Goal: Information Seeking & Learning: Learn about a topic

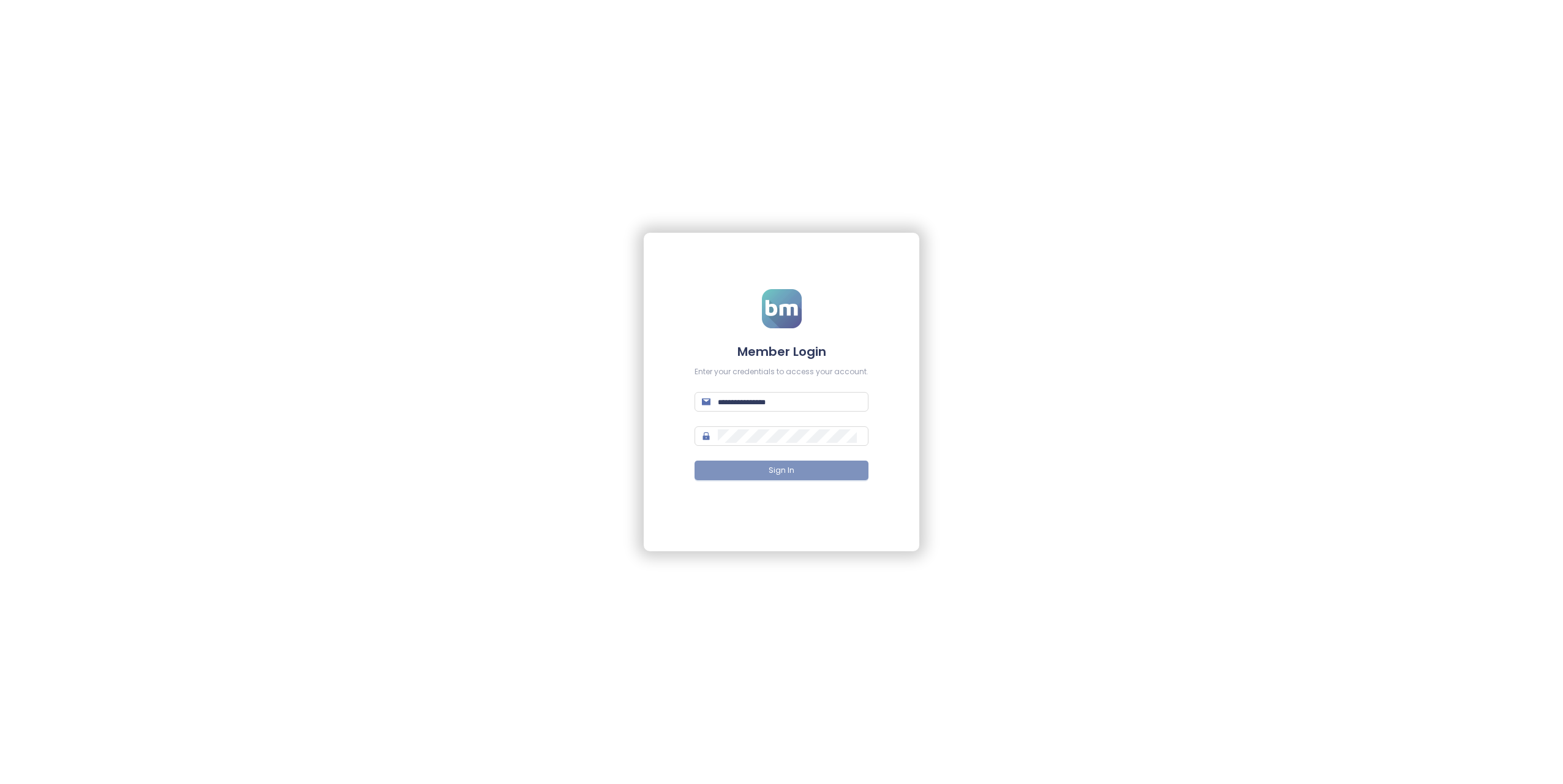
type input "**********"
click at [785, 470] on span "Sign In" at bounding box center [782, 471] width 26 height 11
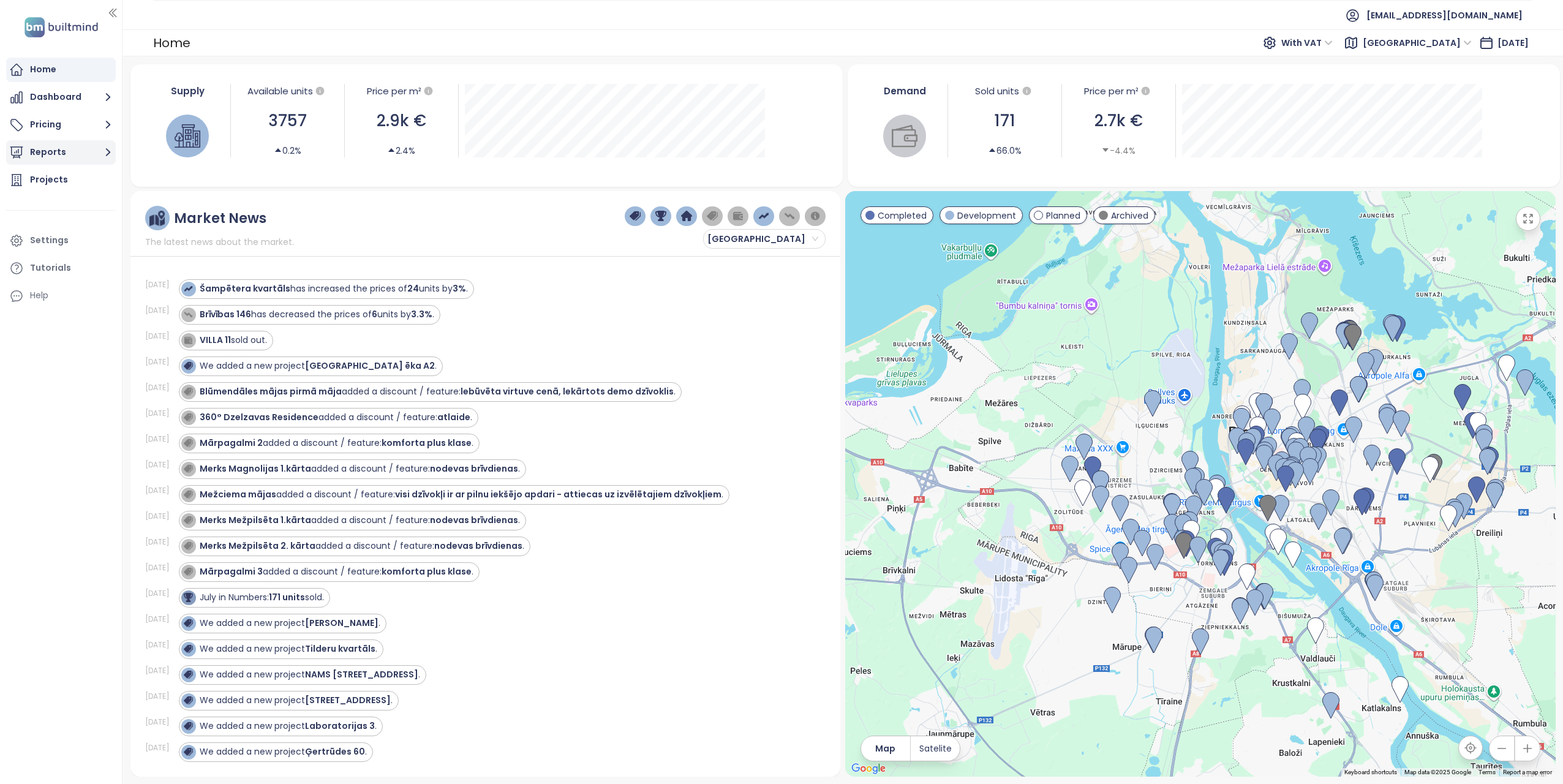
click at [59, 155] on button "Reports" at bounding box center [61, 152] width 110 height 24
click at [85, 290] on div "Close to 2800" at bounding box center [68, 293] width 58 height 15
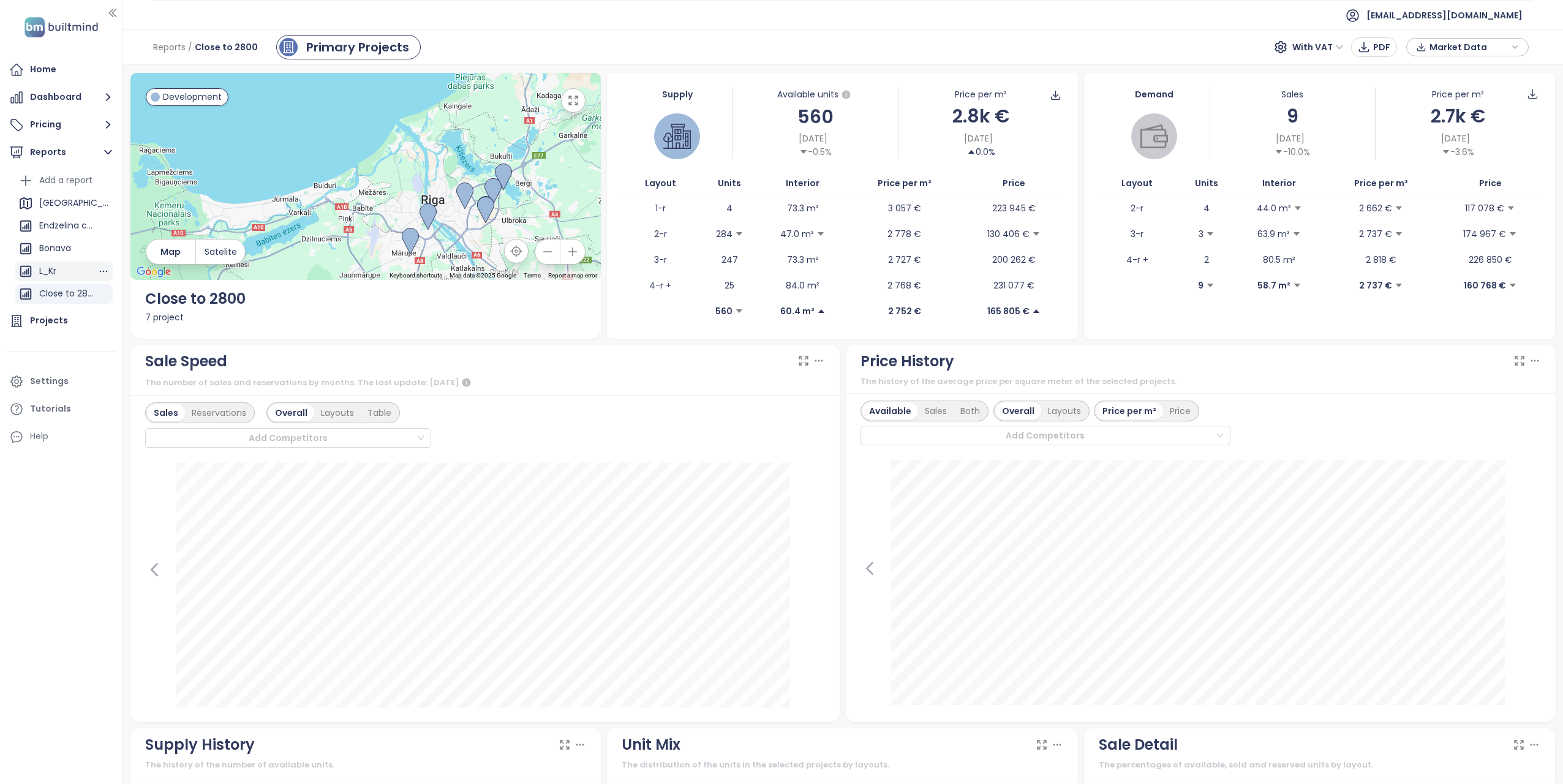
click at [50, 268] on div "L_Kr" at bounding box center [48, 270] width 17 height 15
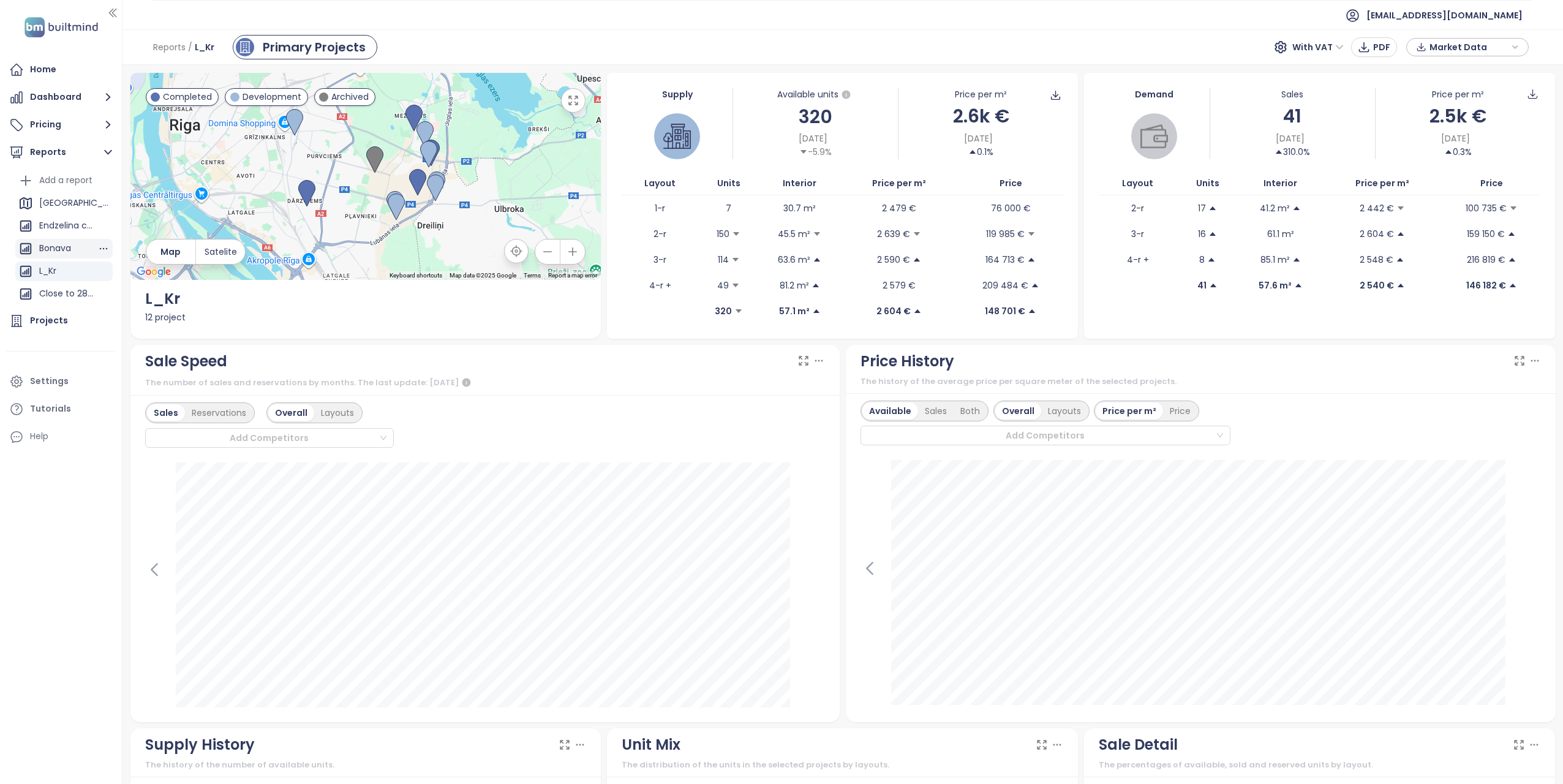
click at [50, 249] on div "Bonava" at bounding box center [55, 248] width 32 height 15
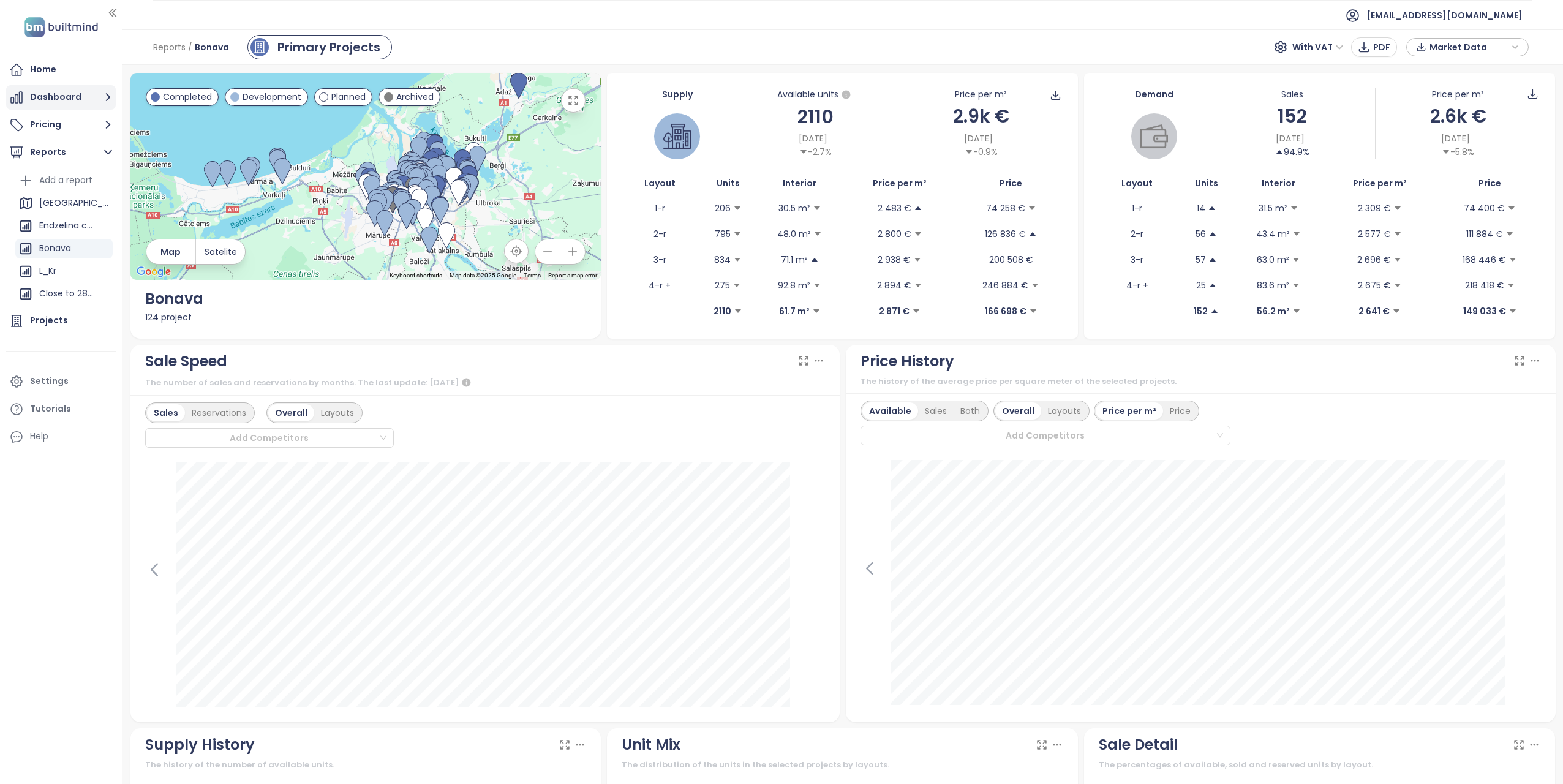
click at [110, 95] on icon "button" at bounding box center [108, 96] width 15 height 15
click at [57, 200] on div "[GEOGRAPHIC_DATA]" at bounding box center [75, 203] width 70 height 15
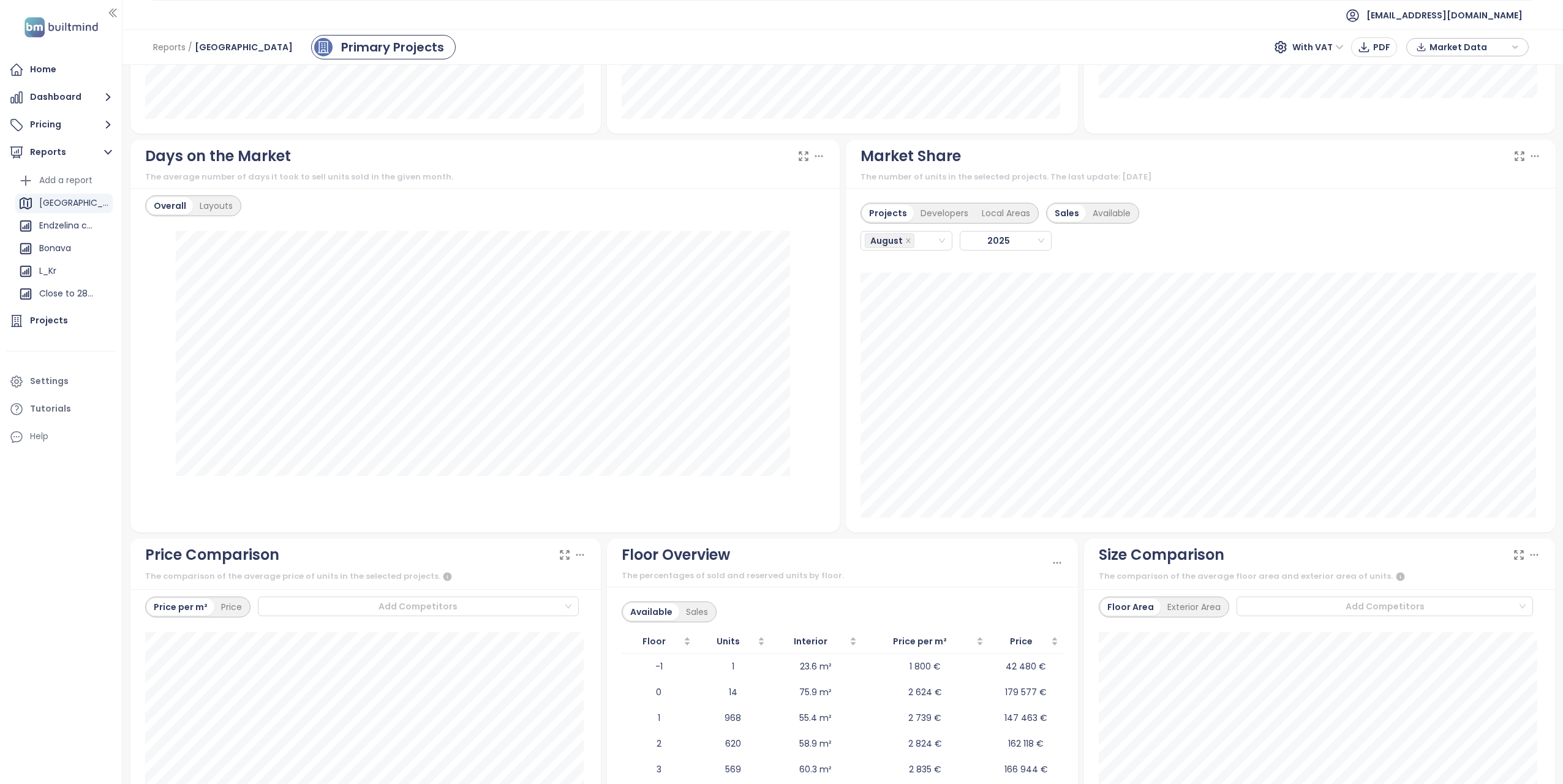
scroll to position [665, 0]
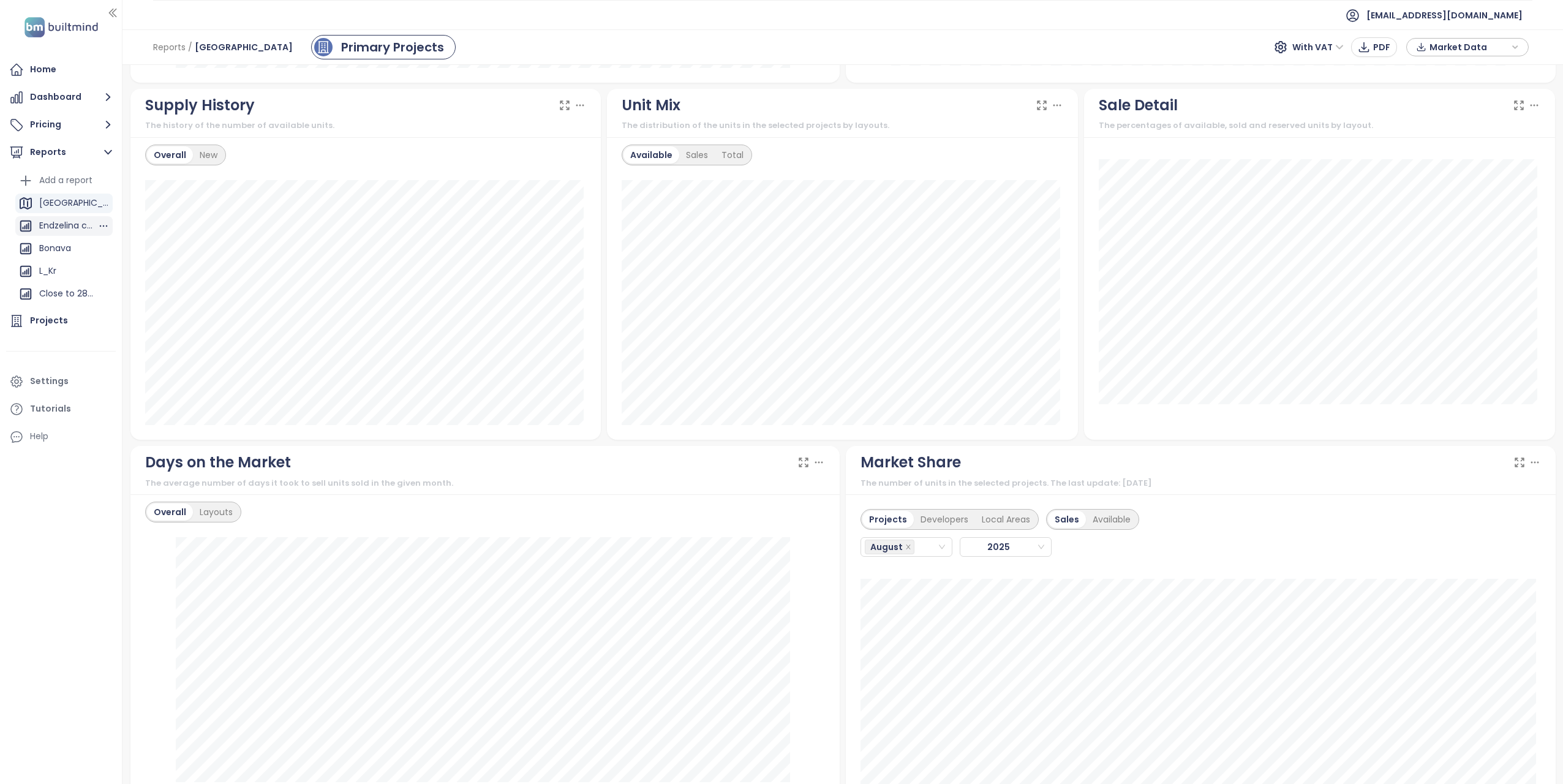
click at [63, 230] on div "Endzelina competitors" at bounding box center [68, 225] width 58 height 15
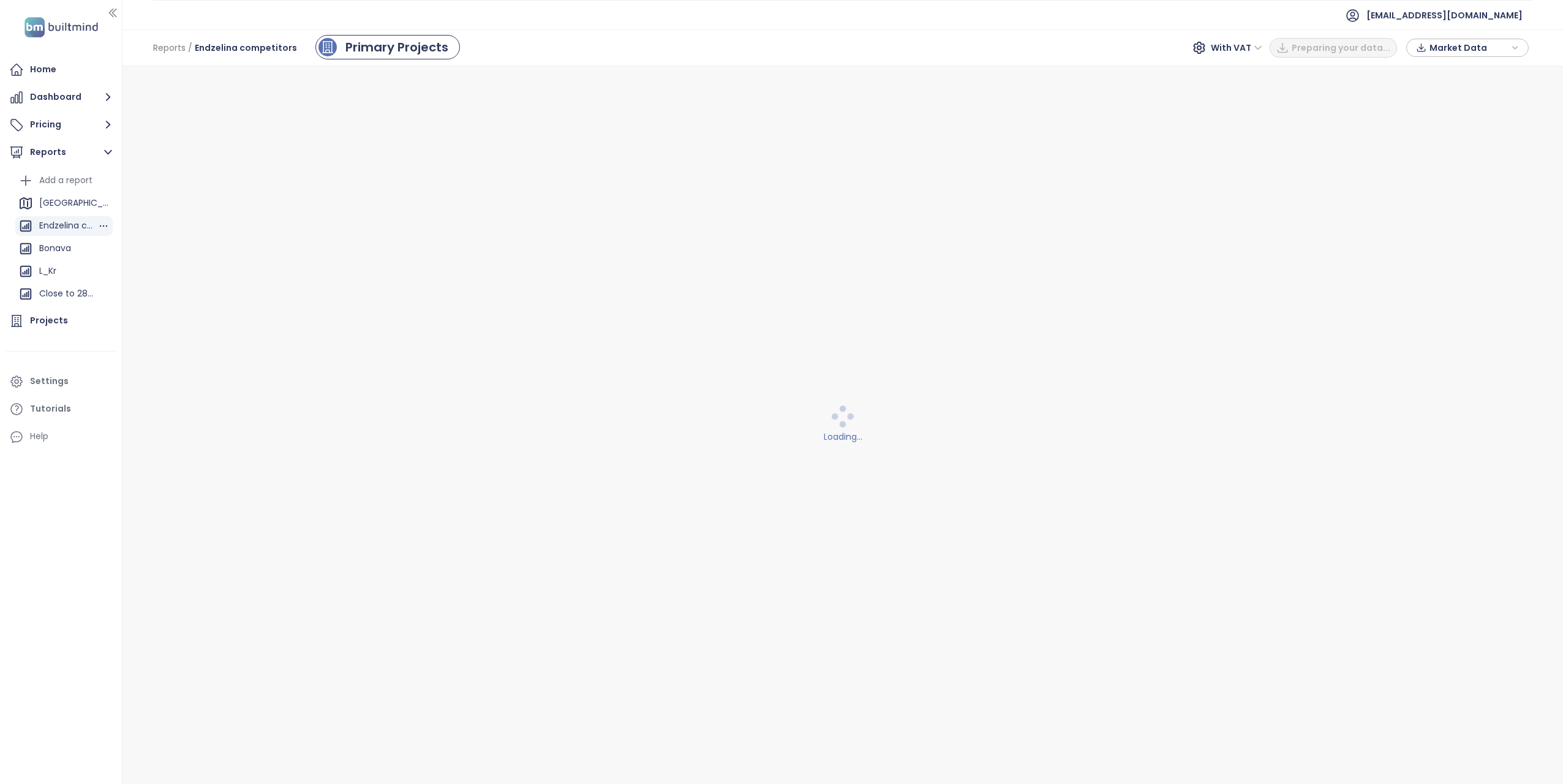
scroll to position [0, 0]
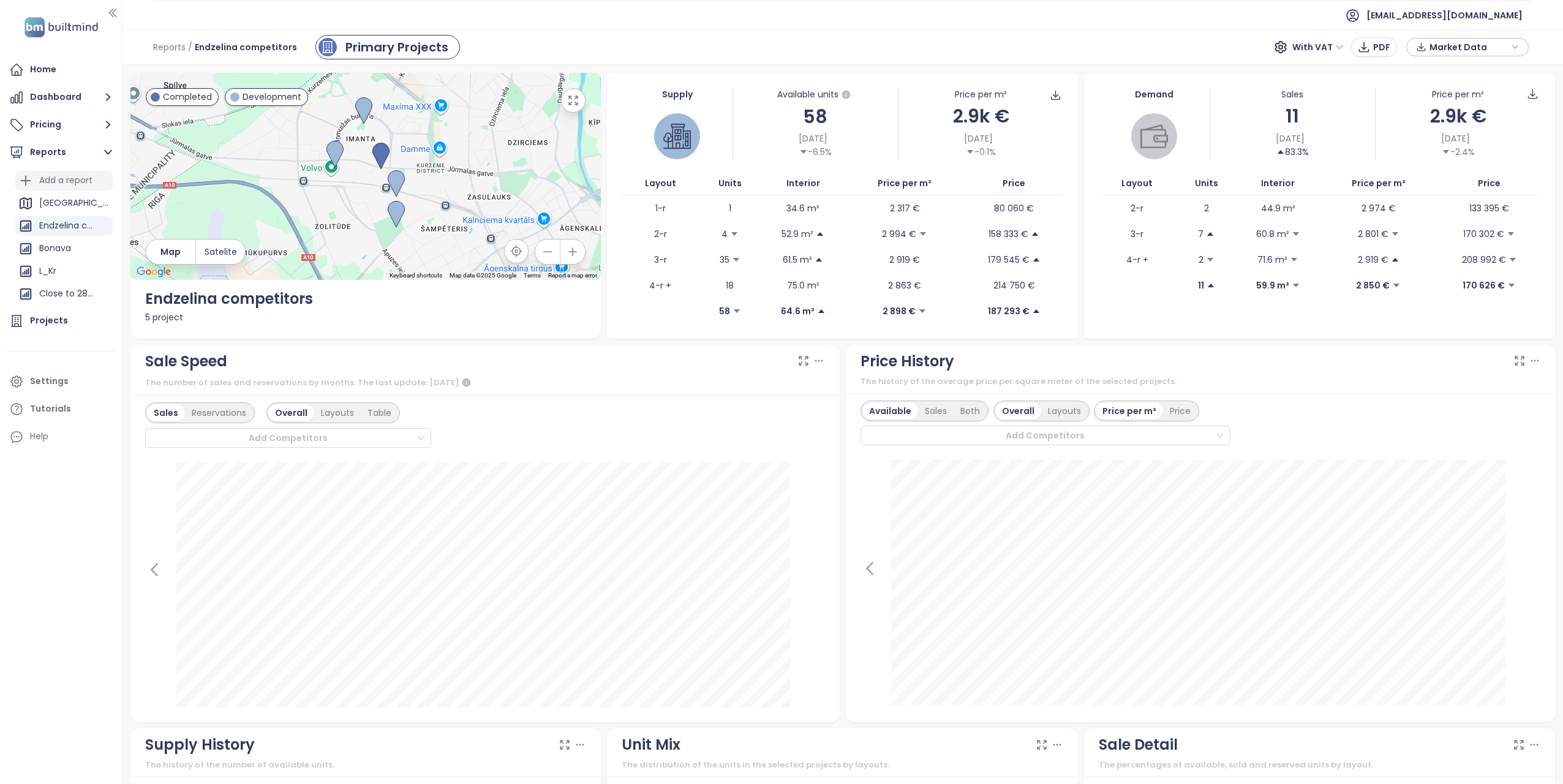
click at [57, 176] on div "Add a report" at bounding box center [66, 180] width 53 height 15
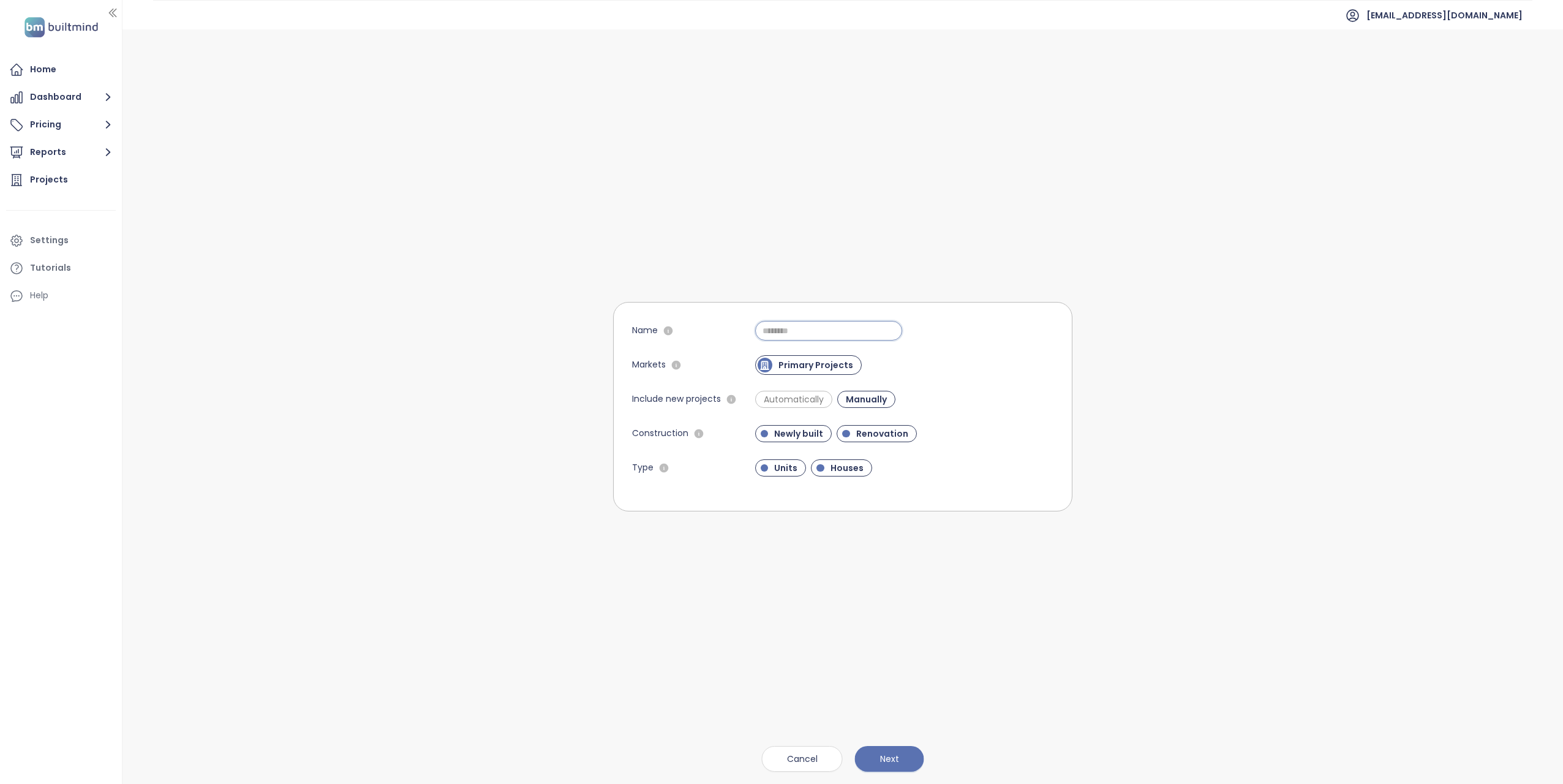
click at [777, 330] on input "Name" at bounding box center [829, 331] width 147 height 19
type input "**********"
click at [895, 754] on span "Next" at bounding box center [890, 759] width 19 height 14
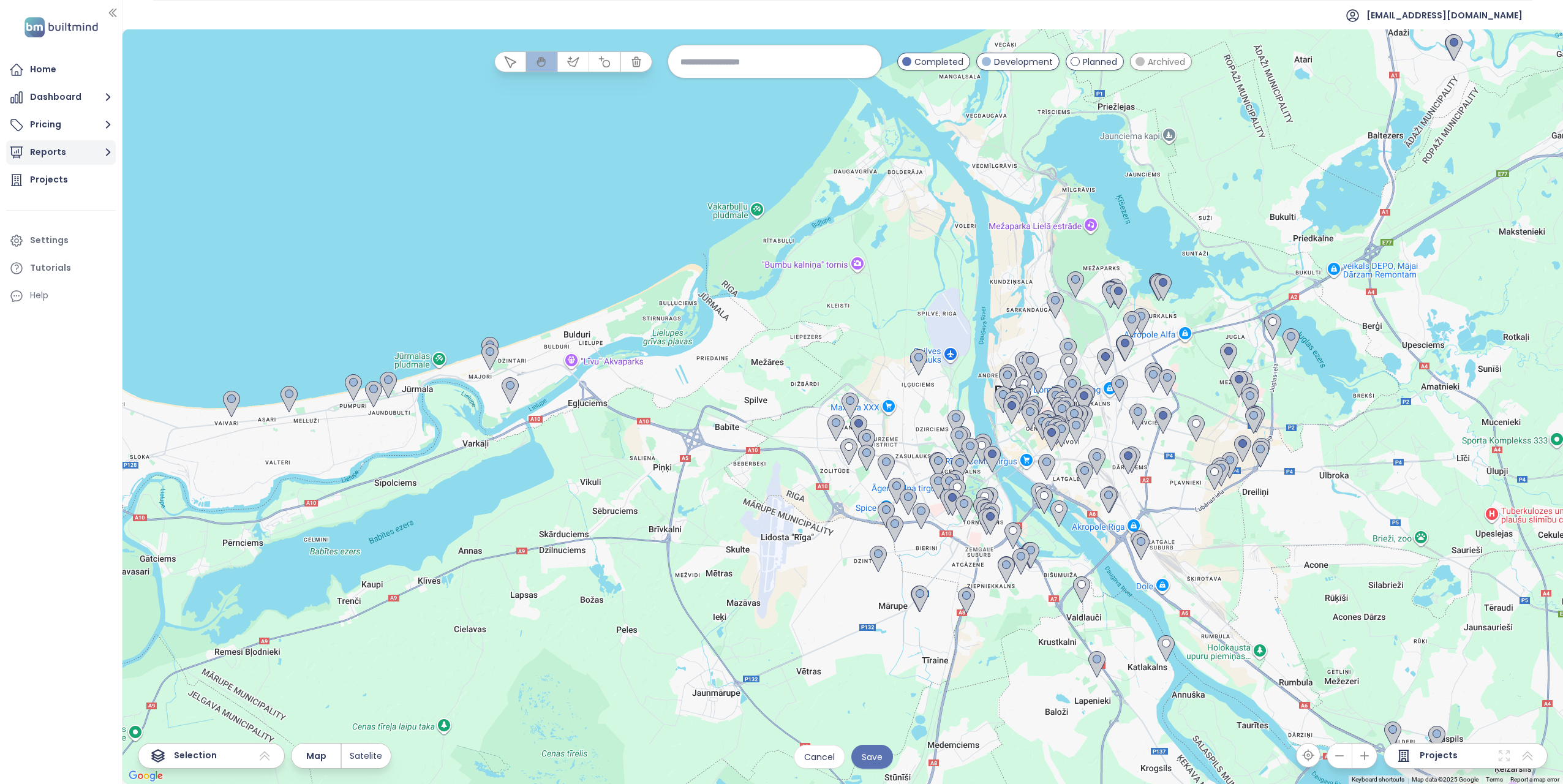
click at [103, 154] on icon "button" at bounding box center [108, 152] width 15 height 15
click at [71, 288] on div "[PERSON_NAME] & Kaivas Competitors" at bounding box center [68, 291] width 58 height 15
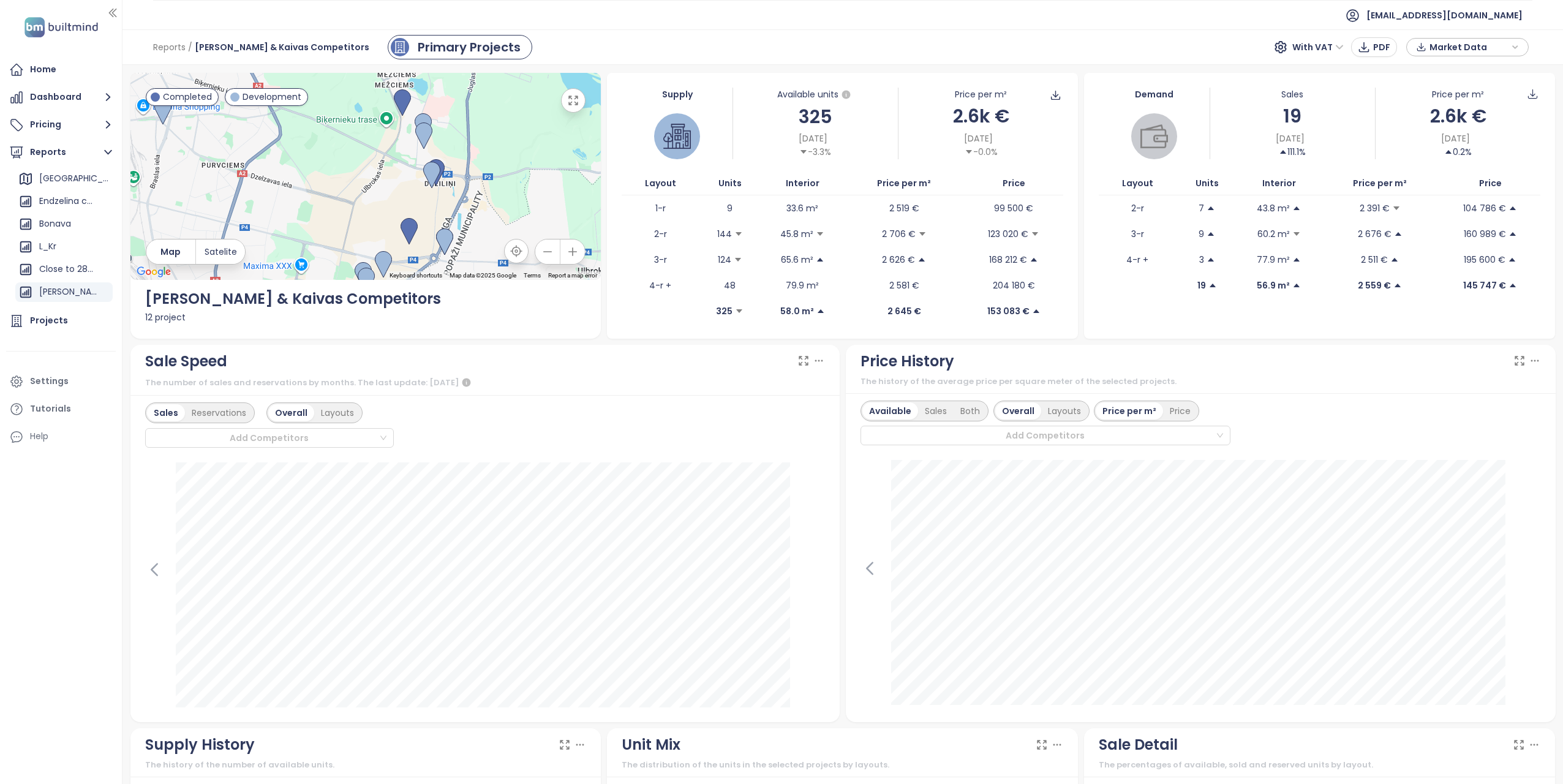
drag, startPoint x: 486, startPoint y: 166, endPoint x: 529, endPoint y: 222, distance: 70.6
click at [529, 222] on div at bounding box center [366, 176] width 471 height 207
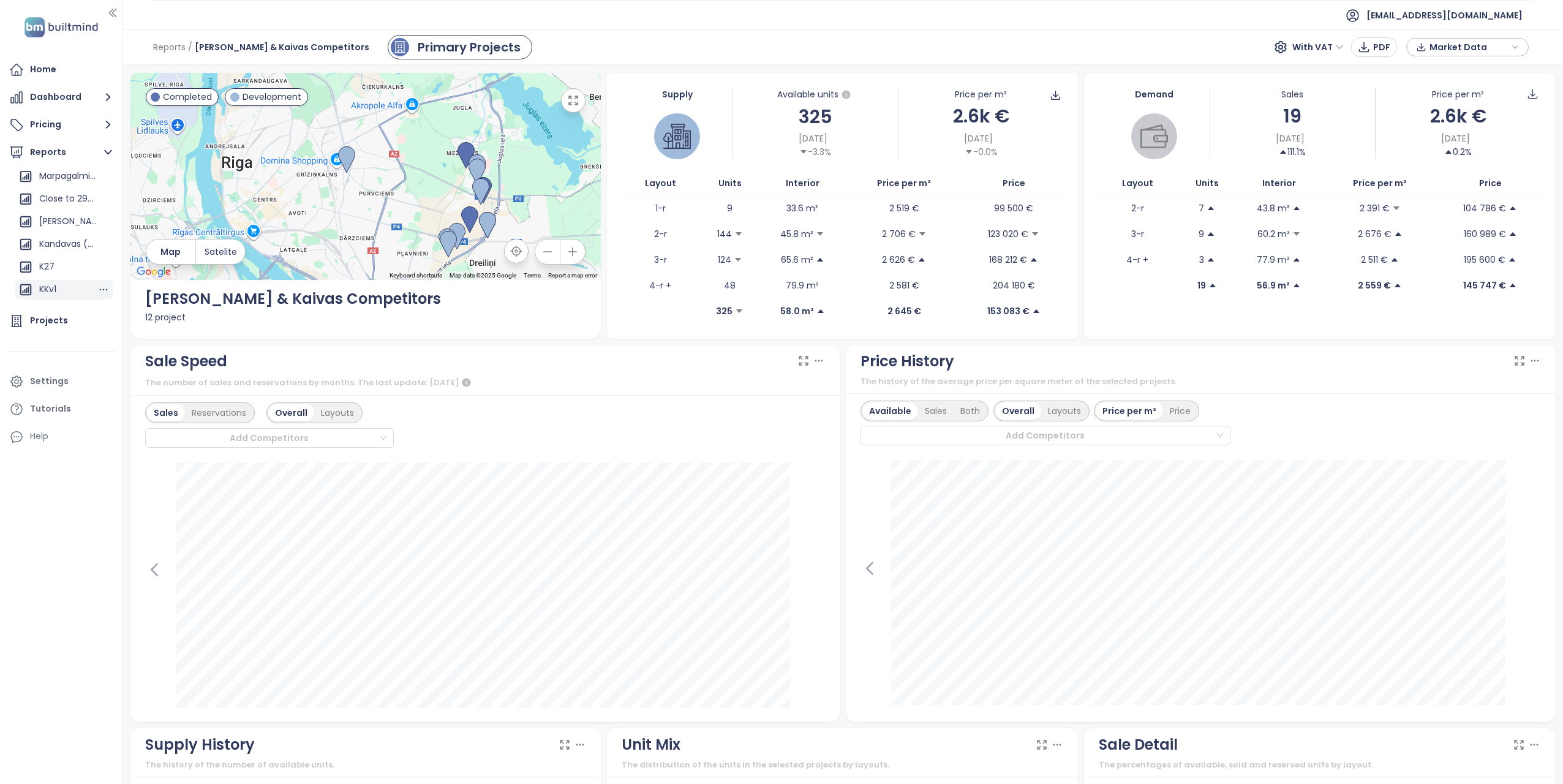
scroll to position [225, 0]
click at [55, 272] on div "KKv1" at bounding box center [48, 272] width 17 height 15
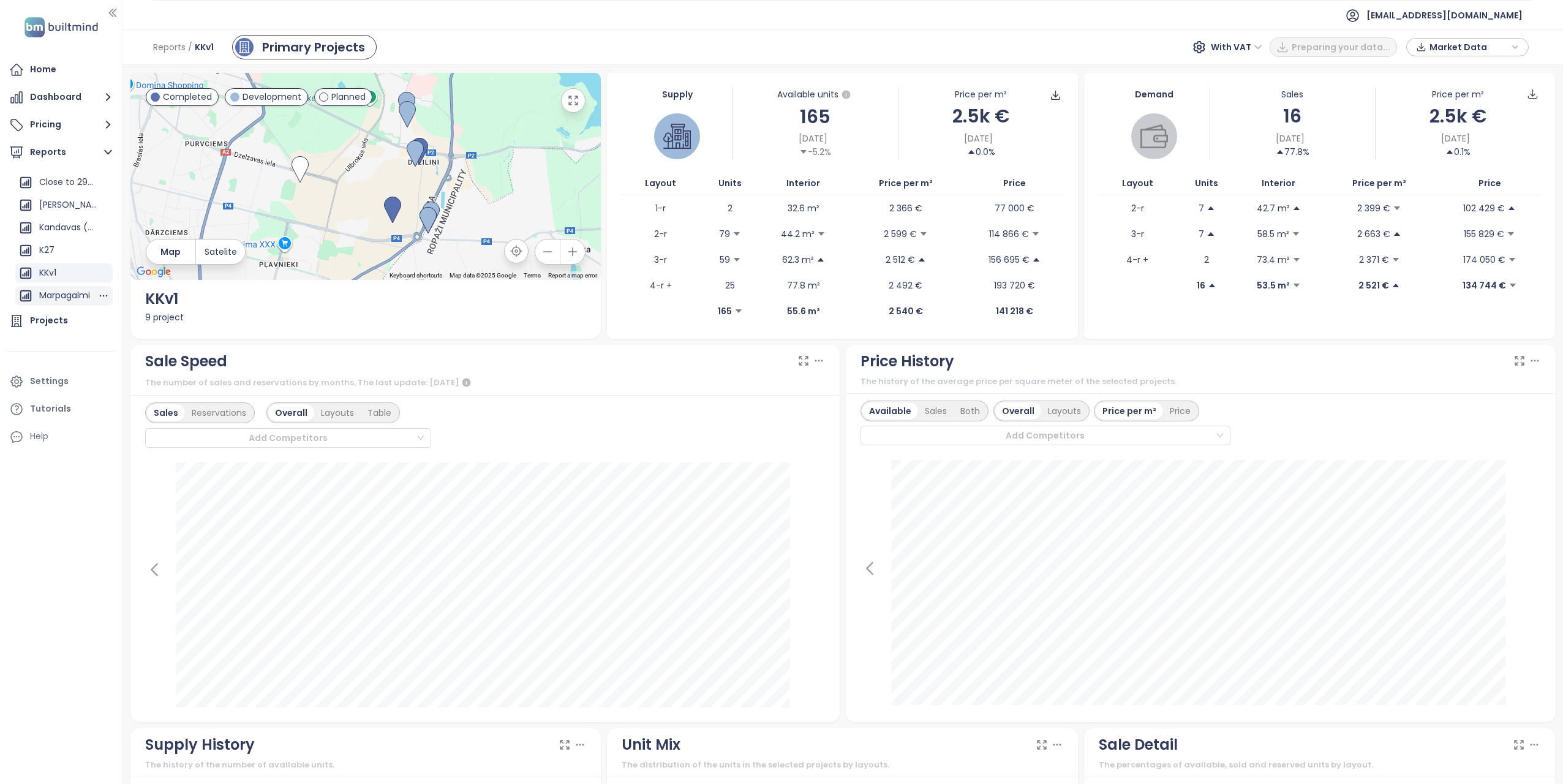
click at [71, 297] on div "Marpagalmi" at bounding box center [65, 295] width 51 height 15
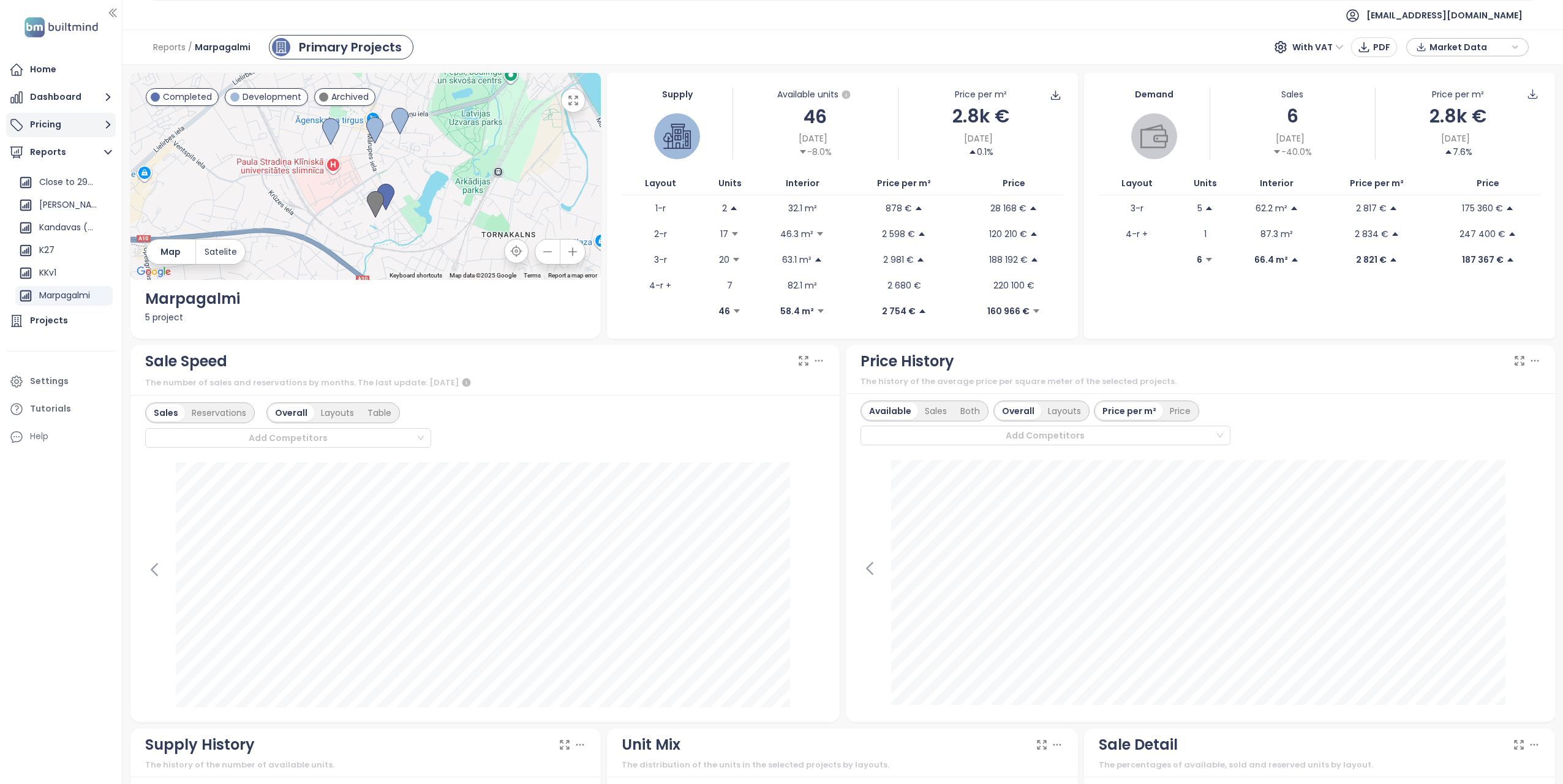
click at [101, 122] on icon "button" at bounding box center [108, 124] width 15 height 15
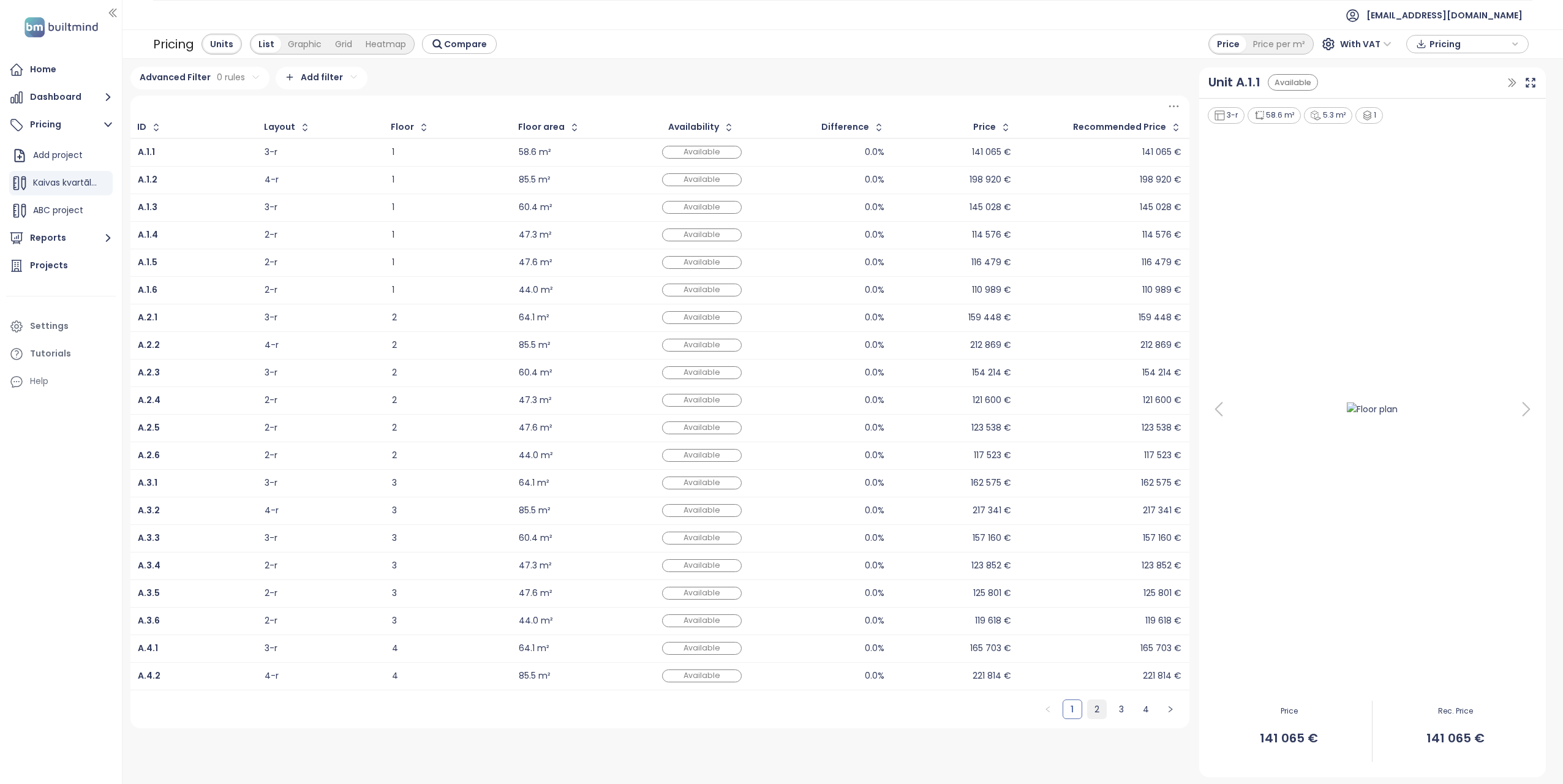
click at [1094, 709] on link "2" at bounding box center [1097, 709] width 19 height 19
click at [719, 149] on div "Available" at bounding box center [701, 152] width 80 height 13
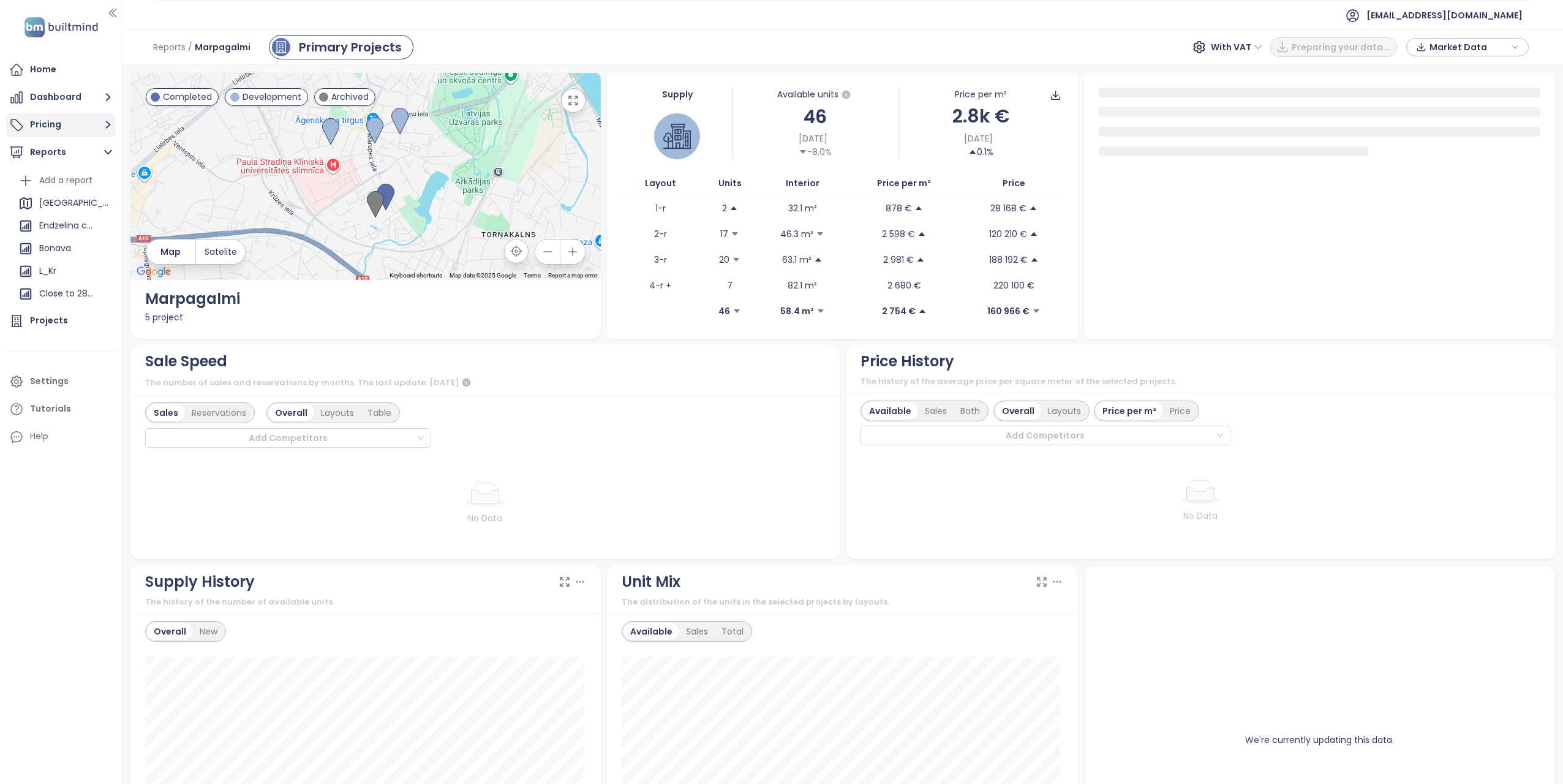
click at [106, 122] on icon "button" at bounding box center [108, 124] width 15 height 15
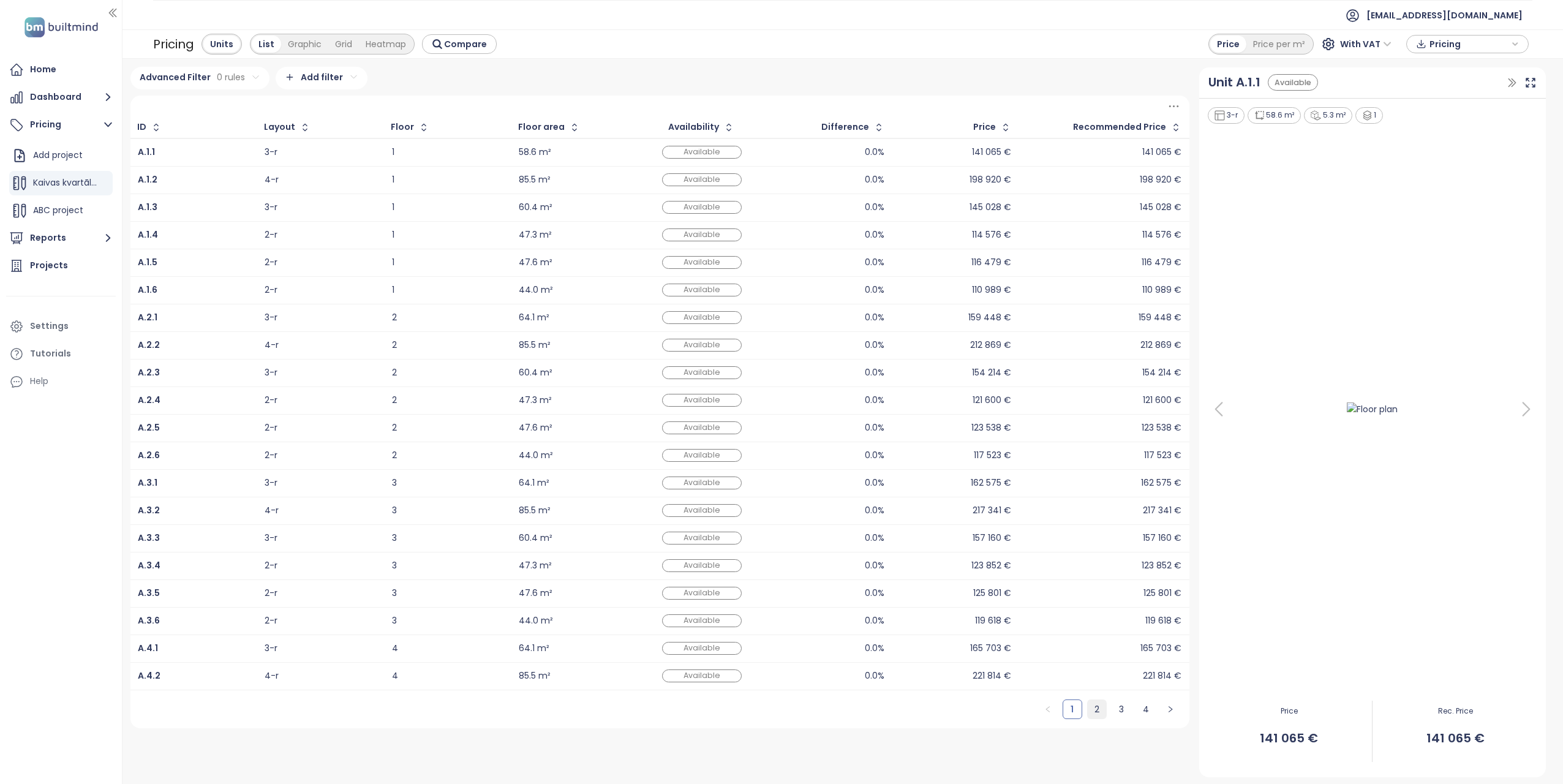
click at [1099, 712] on link "2" at bounding box center [1097, 709] width 19 height 19
click at [1125, 714] on link "3" at bounding box center [1122, 709] width 19 height 19
click at [1170, 710] on icon "right" at bounding box center [1171, 709] width 7 height 7
click at [880, 129] on icon "button" at bounding box center [879, 127] width 12 height 12
click at [881, 124] on icon "button" at bounding box center [880, 127] width 9 height 14
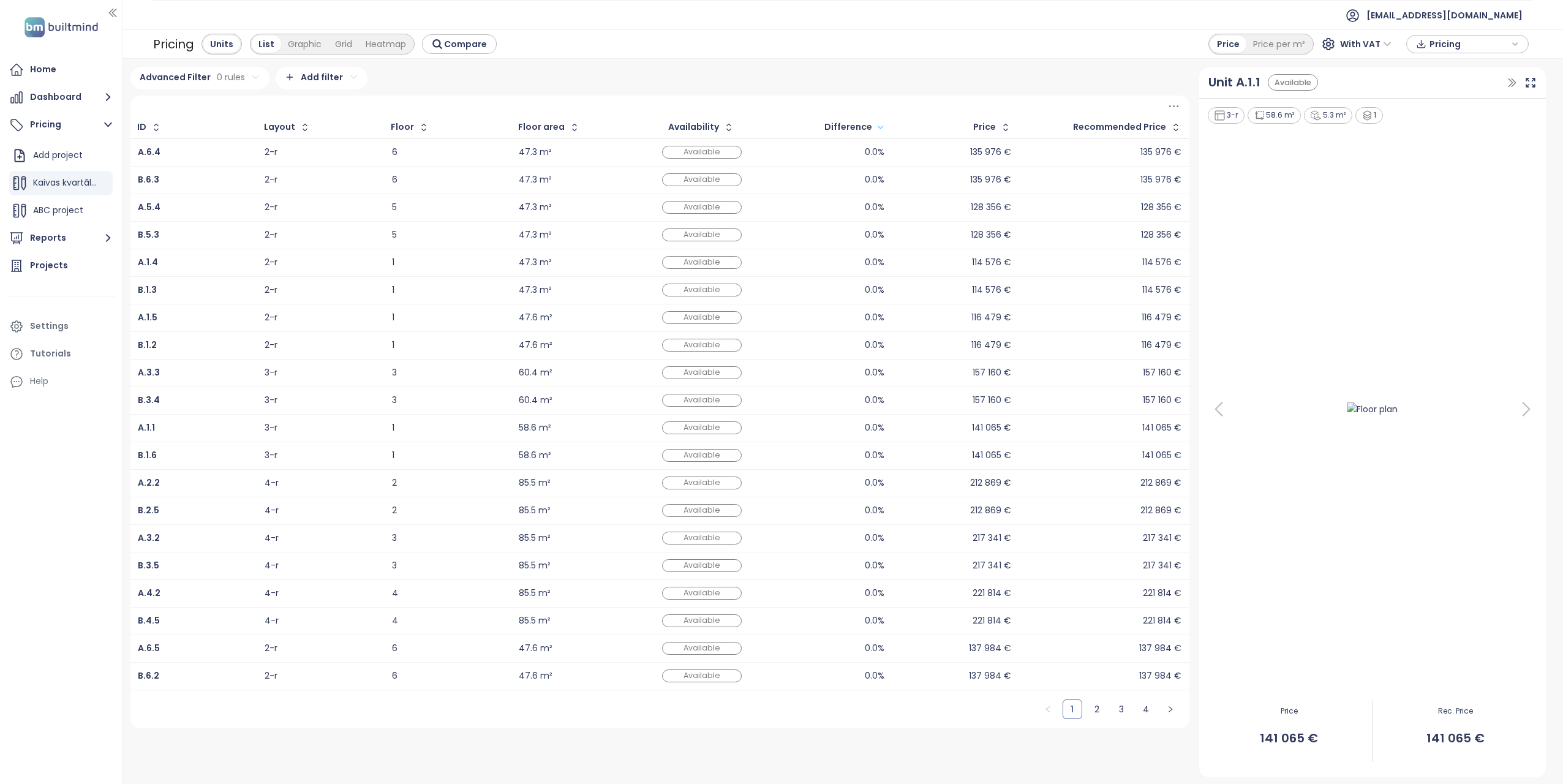
click at [877, 151] on div "0.0%" at bounding box center [874, 152] width 19 height 8
click at [1523, 402] on icon at bounding box center [1526, 409] width 24 height 24
click at [1524, 408] on icon at bounding box center [1526, 409] width 24 height 24
click at [1525, 407] on icon at bounding box center [1526, 409] width 24 height 24
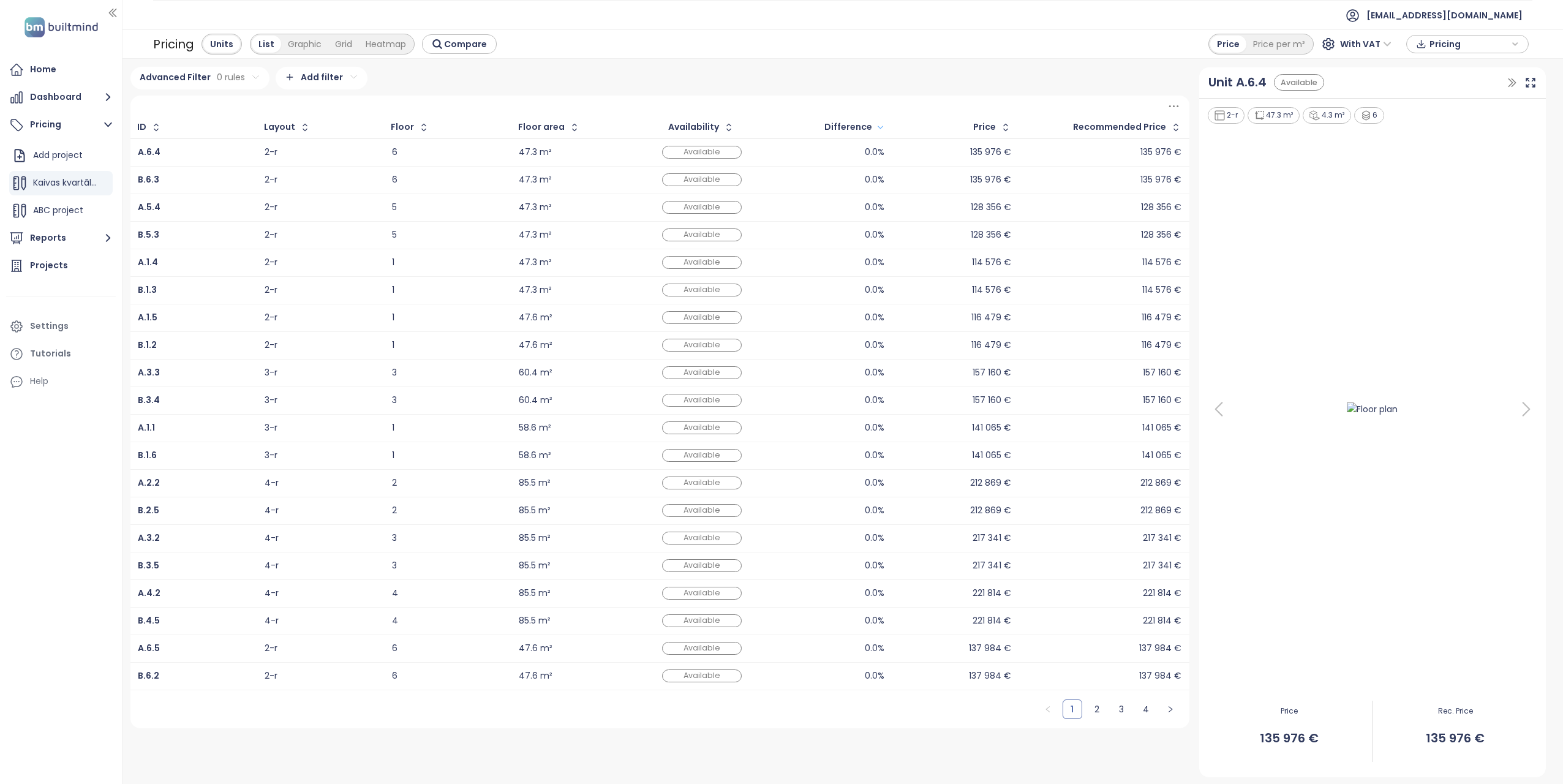
click at [1222, 410] on icon at bounding box center [1219, 409] width 24 height 24
click at [1363, 406] on img at bounding box center [1372, 409] width 78 height 21
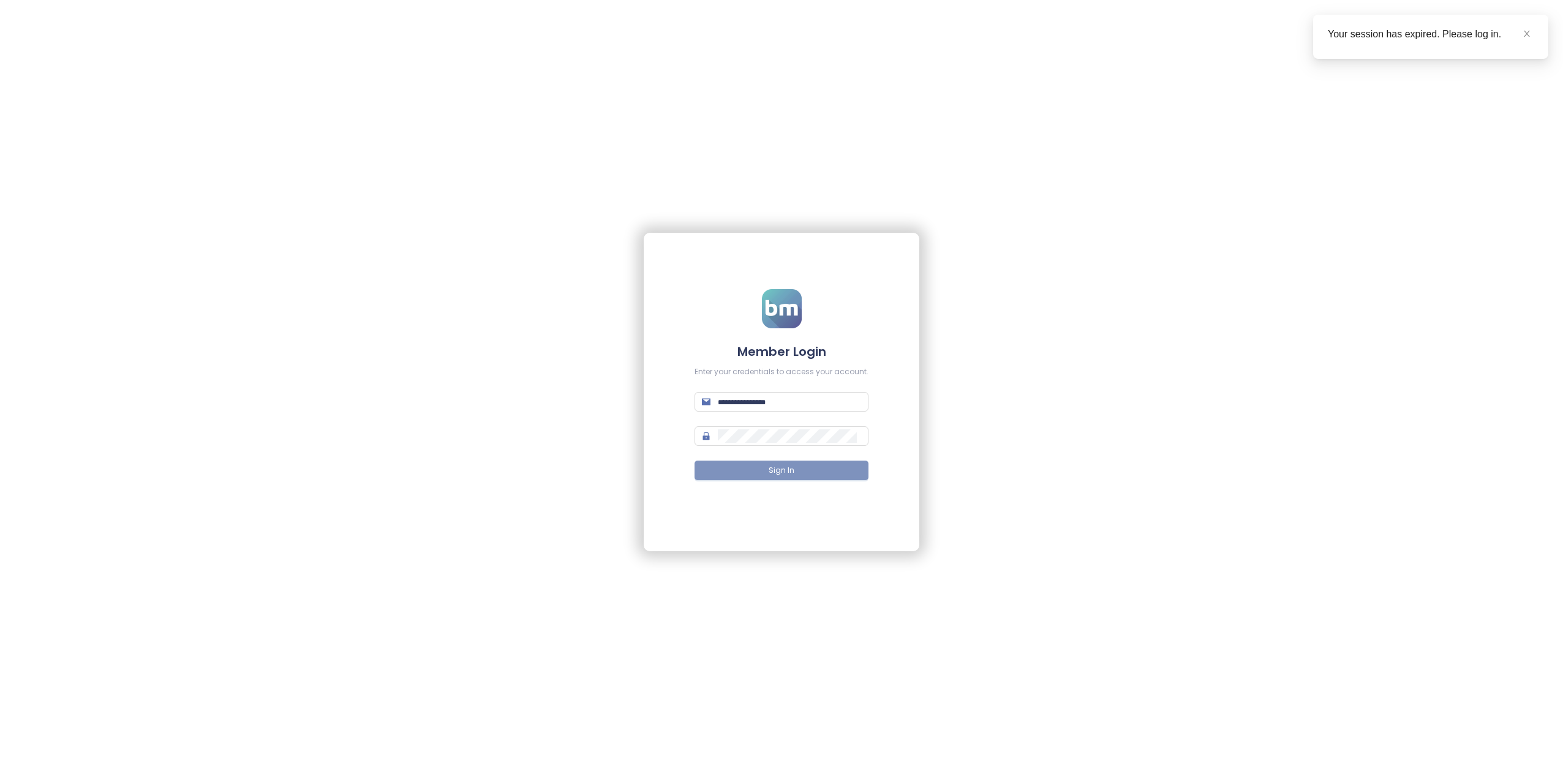
type input "**********"
click at [808, 469] on button "Sign In" at bounding box center [781, 470] width 174 height 19
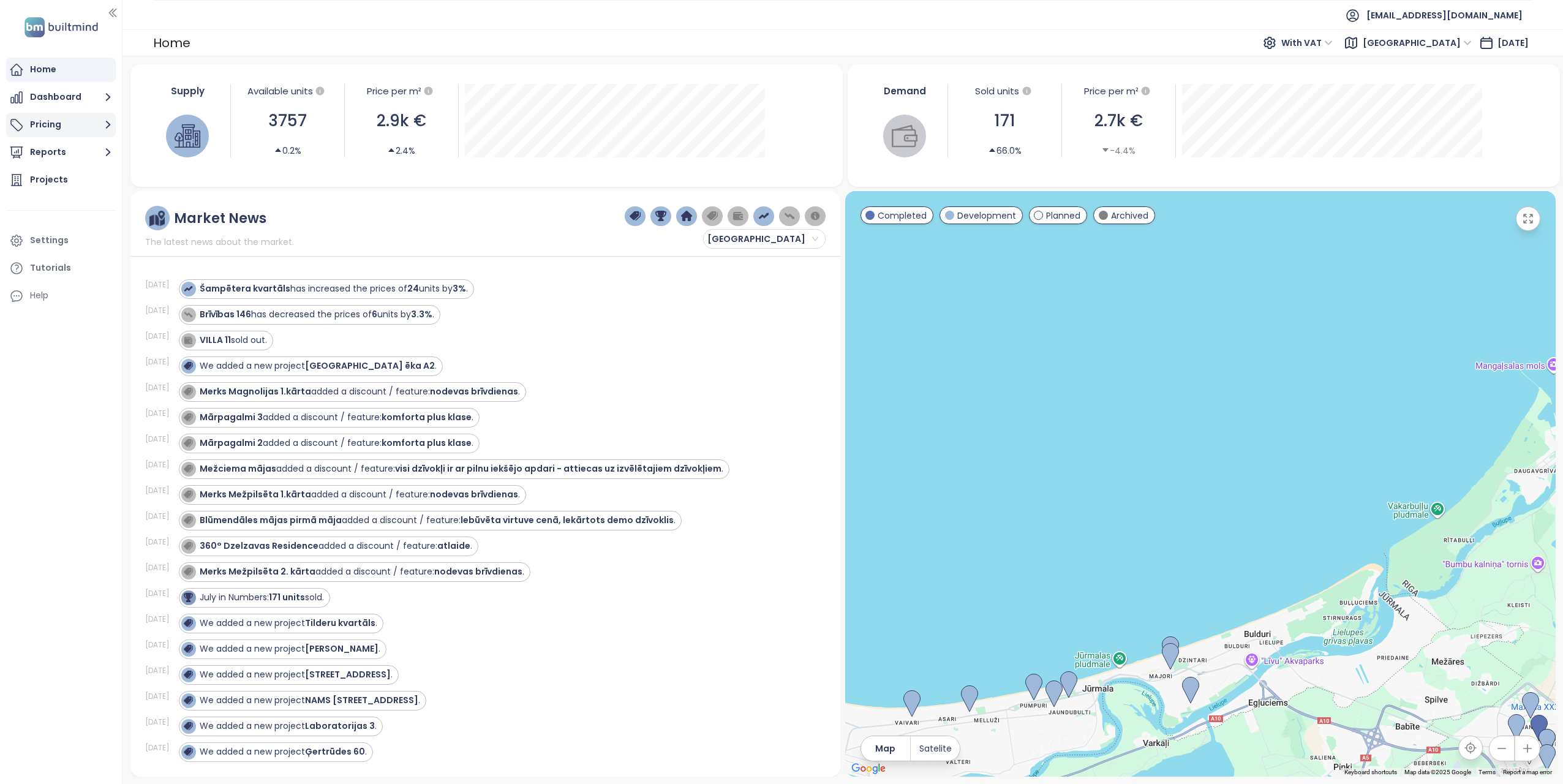
click at [108, 123] on icon "button" at bounding box center [108, 125] width 5 height 8
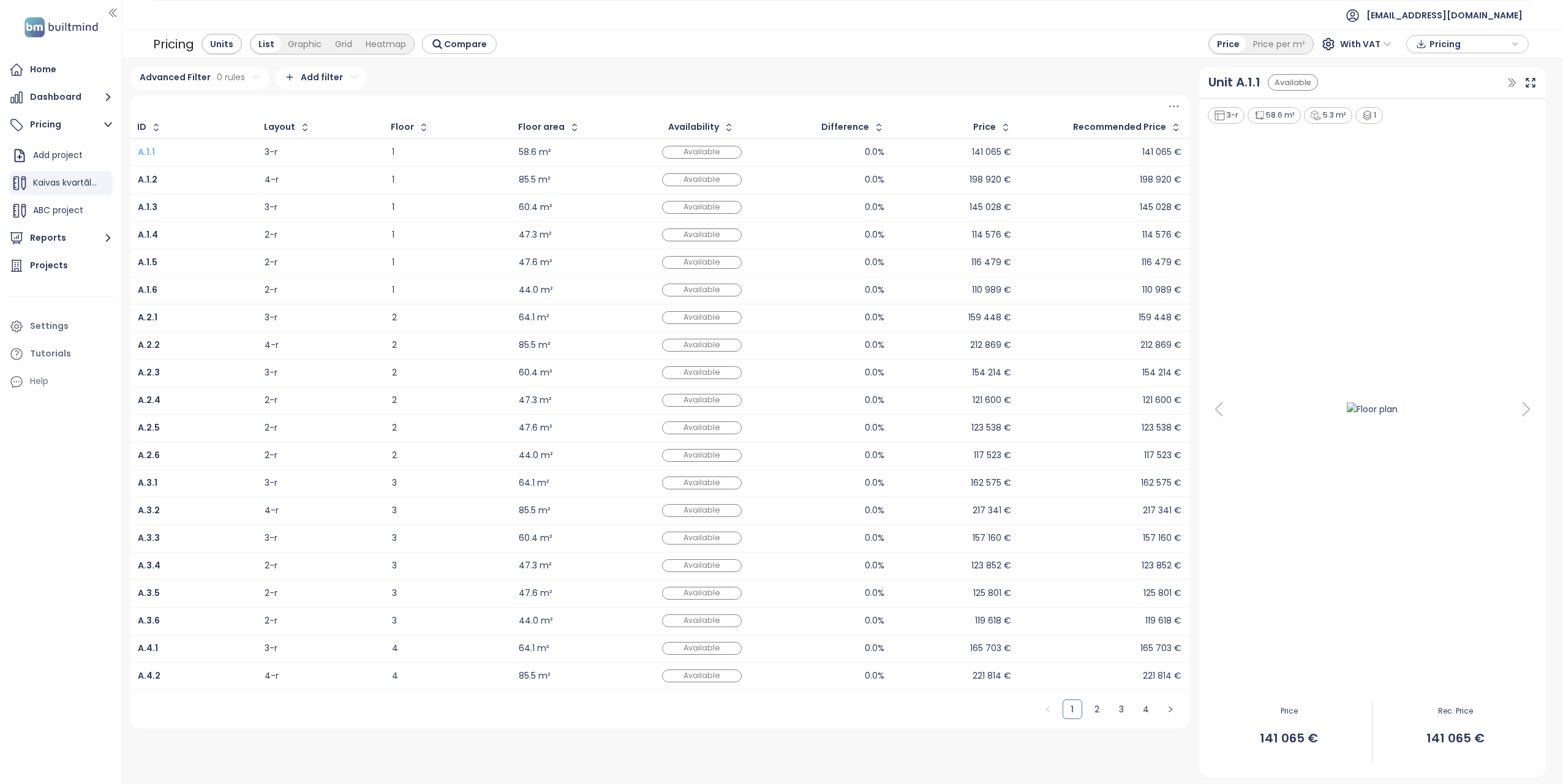
click at [148, 152] on b "A.1.1" at bounding box center [147, 152] width 17 height 12
click at [310, 44] on div "Graphic" at bounding box center [305, 44] width 47 height 17
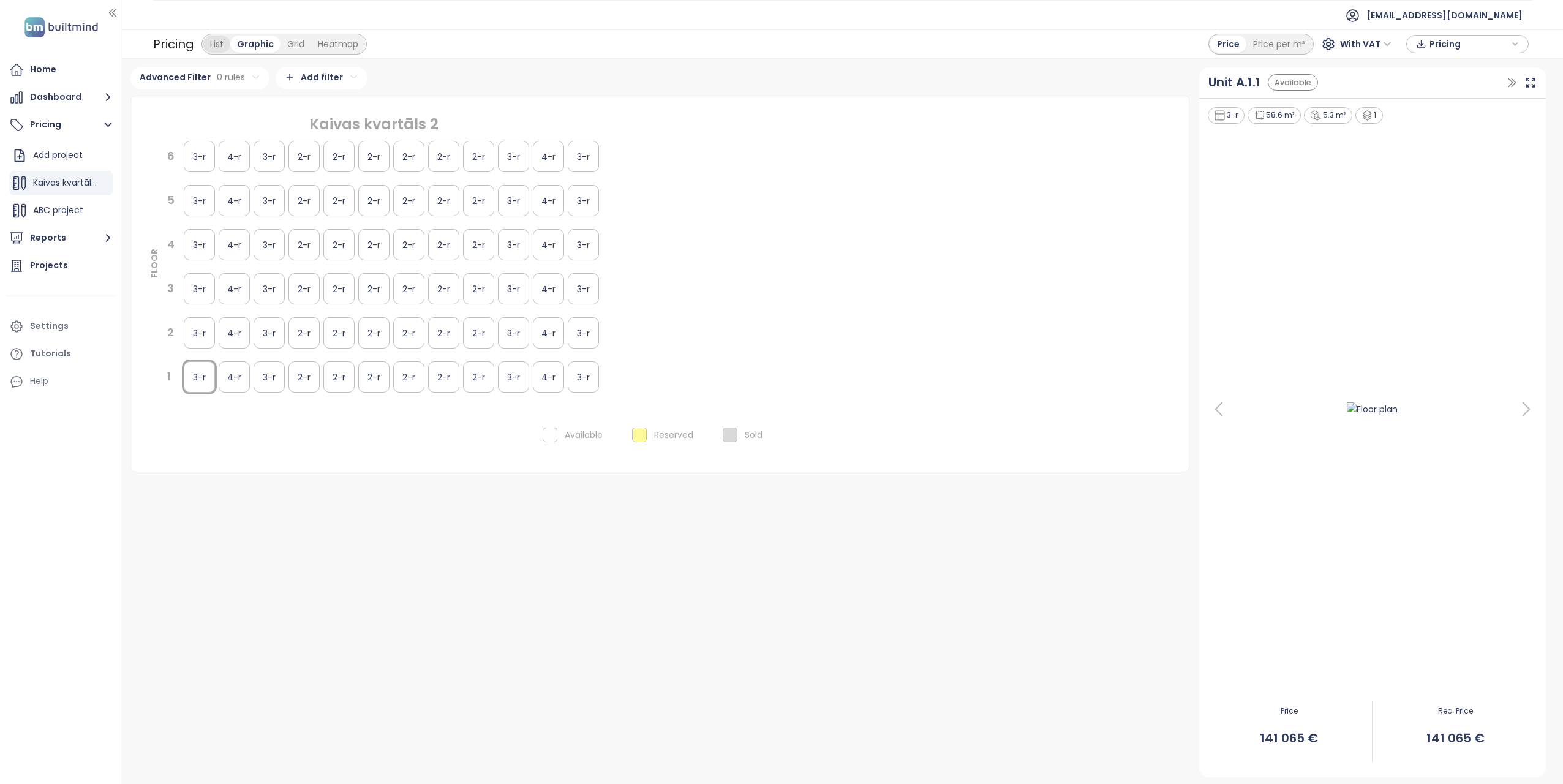
click at [209, 44] on div "List" at bounding box center [217, 44] width 27 height 17
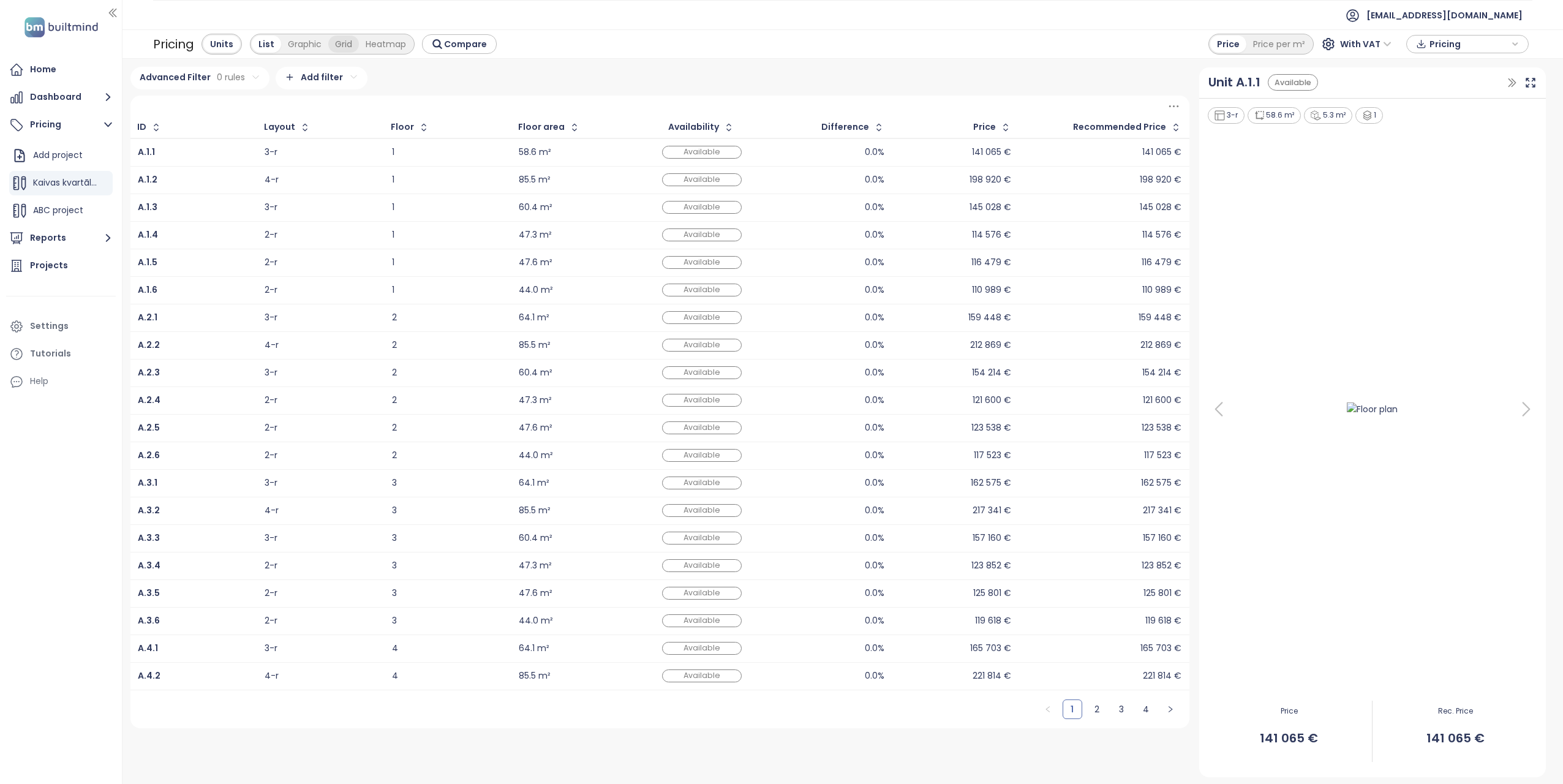
click at [343, 43] on div "Grid" at bounding box center [344, 44] width 31 height 17
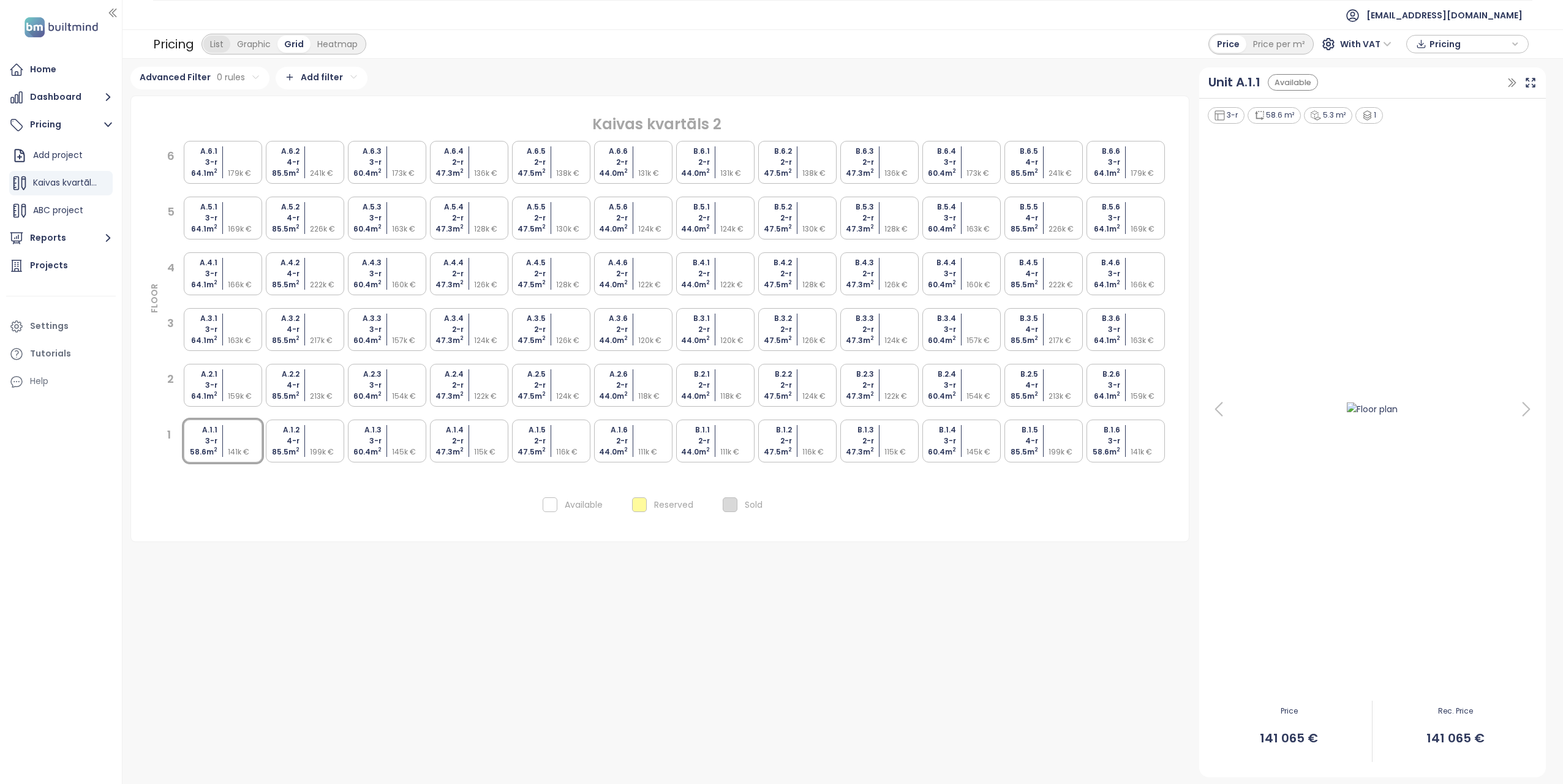
click at [210, 47] on div "List" at bounding box center [217, 44] width 27 height 17
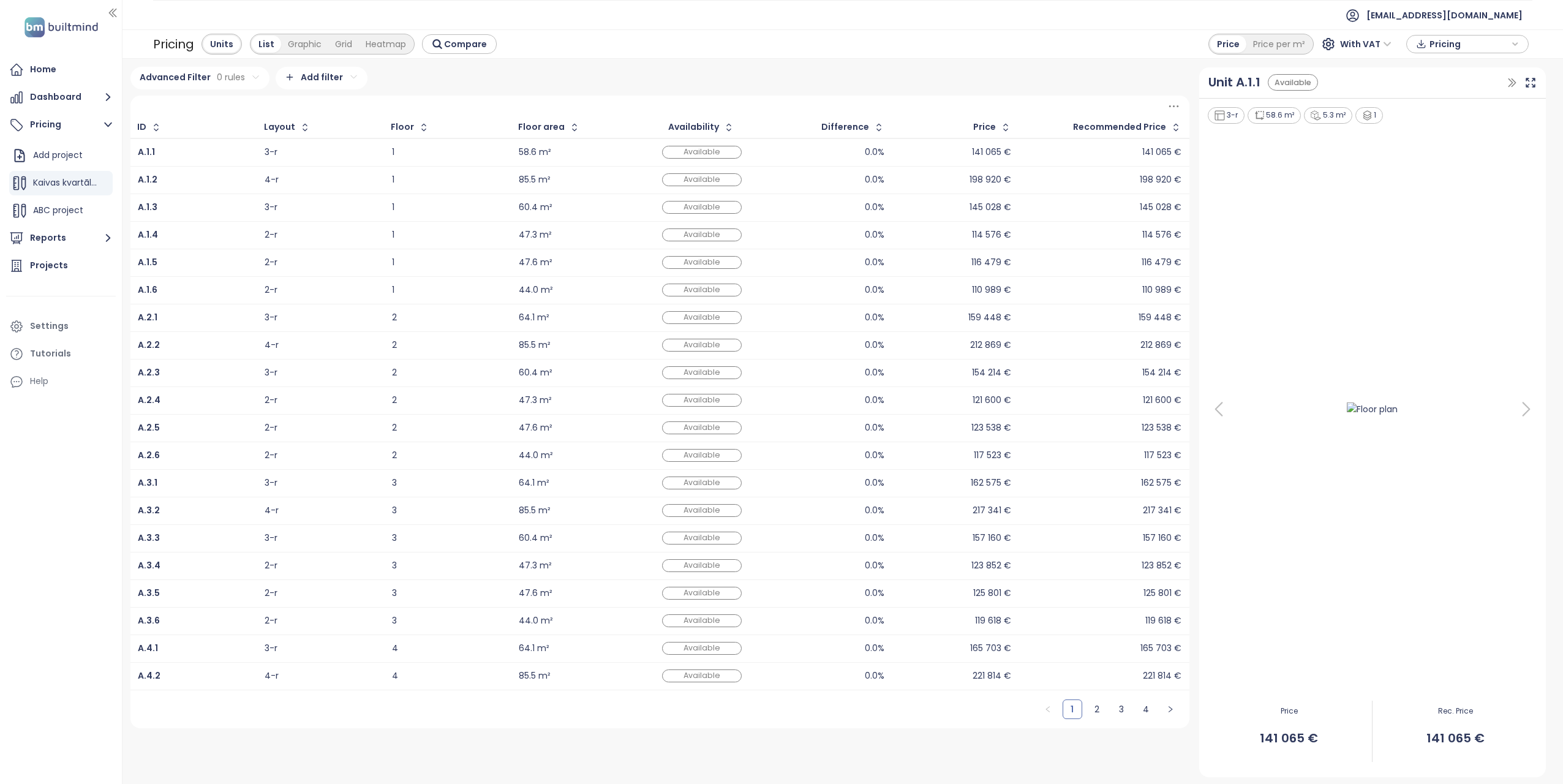
click at [1523, 405] on icon at bounding box center [1526, 409] width 24 height 24
click at [1219, 410] on icon at bounding box center [1219, 409] width 24 height 24
click at [106, 237] on icon "button" at bounding box center [108, 237] width 15 height 15
click at [74, 243] on div "[PERSON_NAME] & Kaivas Competitors" at bounding box center [68, 242] width 58 height 15
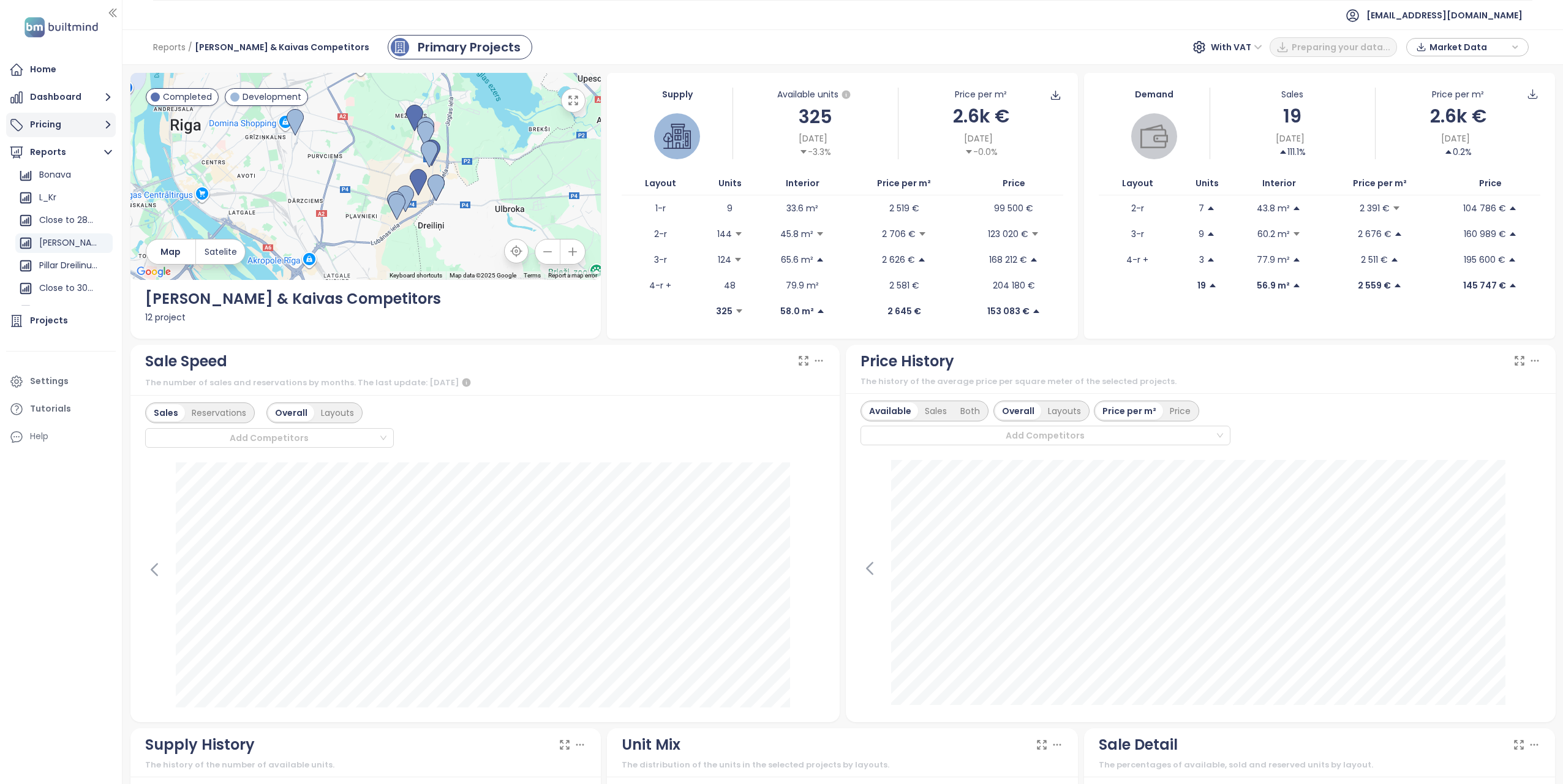
click at [106, 122] on icon "button" at bounding box center [108, 125] width 5 height 8
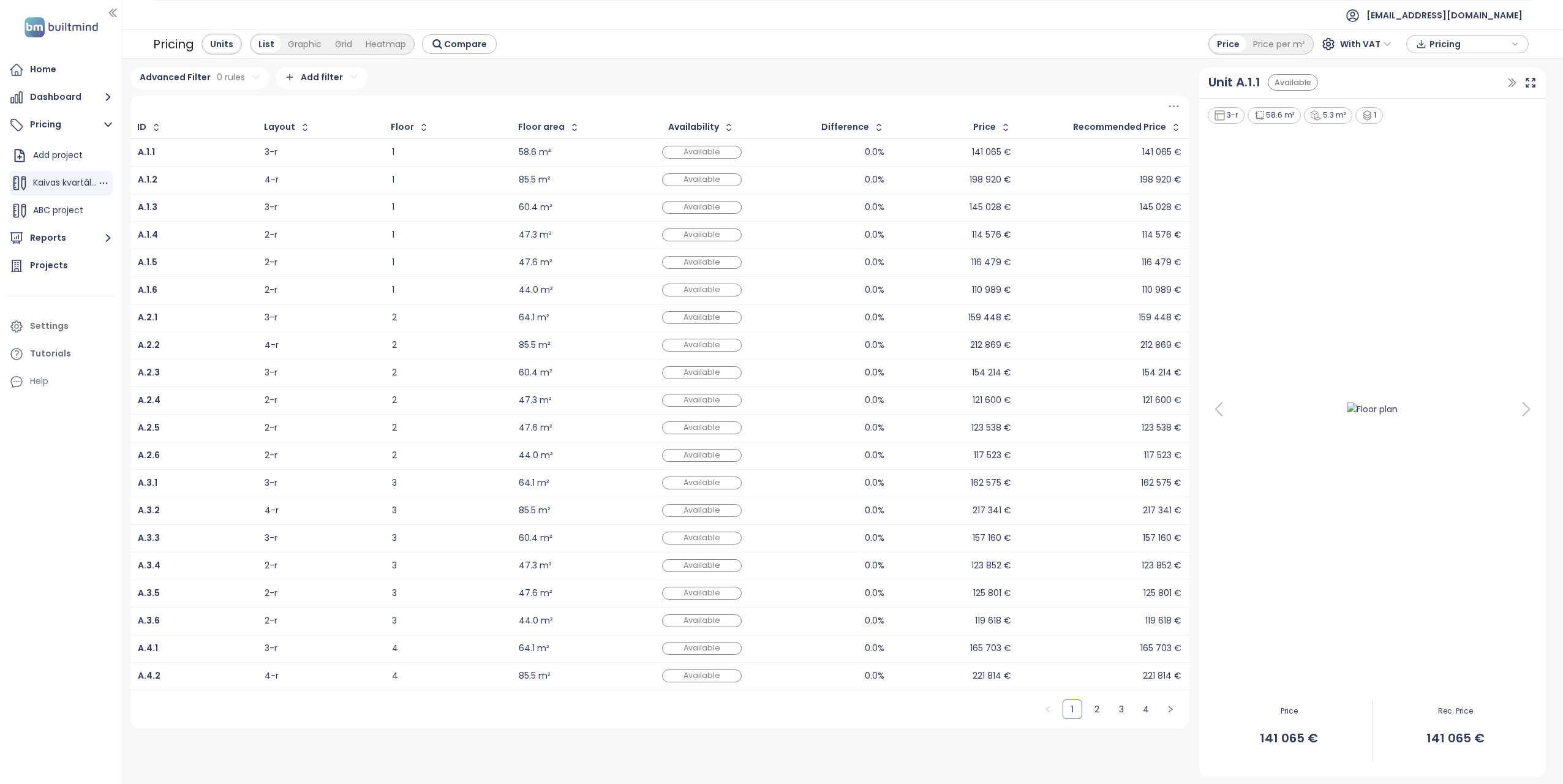
click at [83, 183] on span "Kaivas kvartāls 2" at bounding box center [68, 182] width 70 height 12
click at [731, 127] on icon "button" at bounding box center [729, 127] width 12 height 12
click at [726, 122] on icon "button" at bounding box center [728, 127] width 9 height 14
click at [91, 179] on span "Kaivas kvartāls 2" at bounding box center [68, 182] width 70 height 12
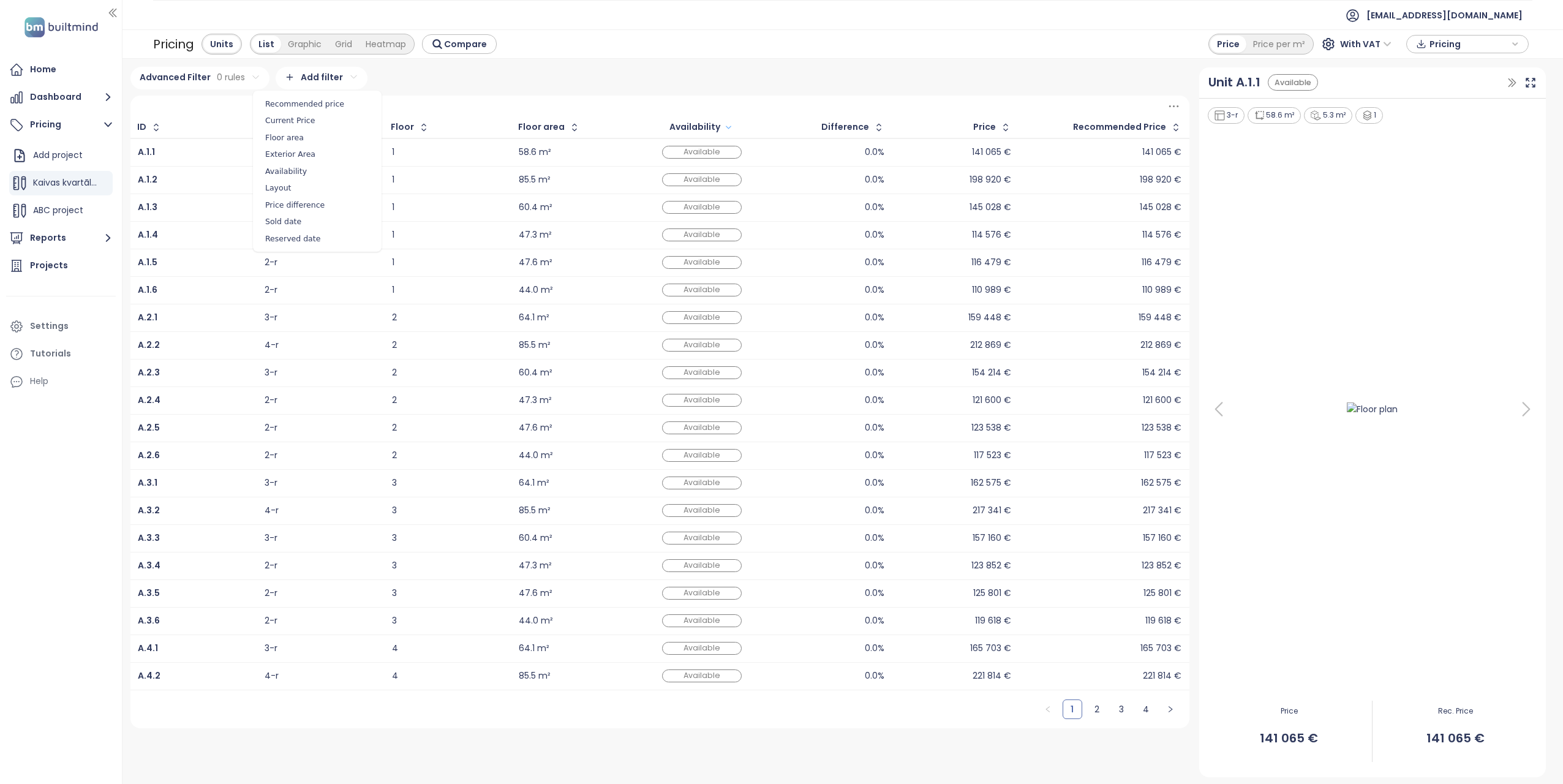
click at [346, 75] on html "Home Dashboard Pricing Add project Kaivas kvartāls 2 ABC project Reports Projec…" at bounding box center [781, 392] width 1563 height 784
click at [326, 101] on span "Recommended price" at bounding box center [317, 104] width 122 height 17
click at [515, 98] on html "Home Dashboard Pricing Add project Kaivas kvartāls 2 ABC project Reports Projec…" at bounding box center [781, 392] width 1563 height 784
click at [449, 375] on div "2" at bounding box center [447, 372] width 111 height 8
click at [902, 269] on div "116 479 €" at bounding box center [955, 262] width 111 height 14
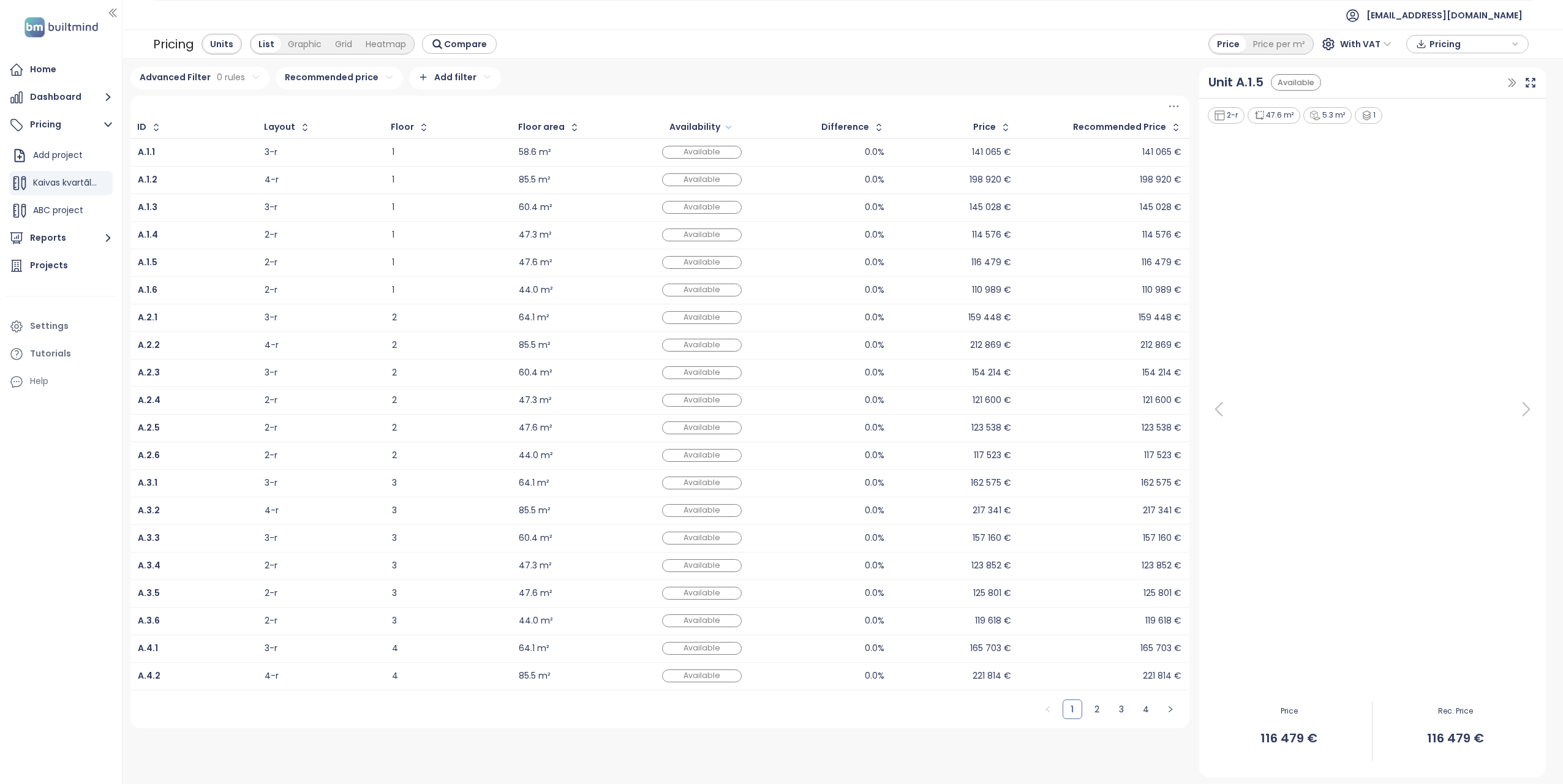
click at [1353, 408] on img at bounding box center [1372, 409] width 78 height 21
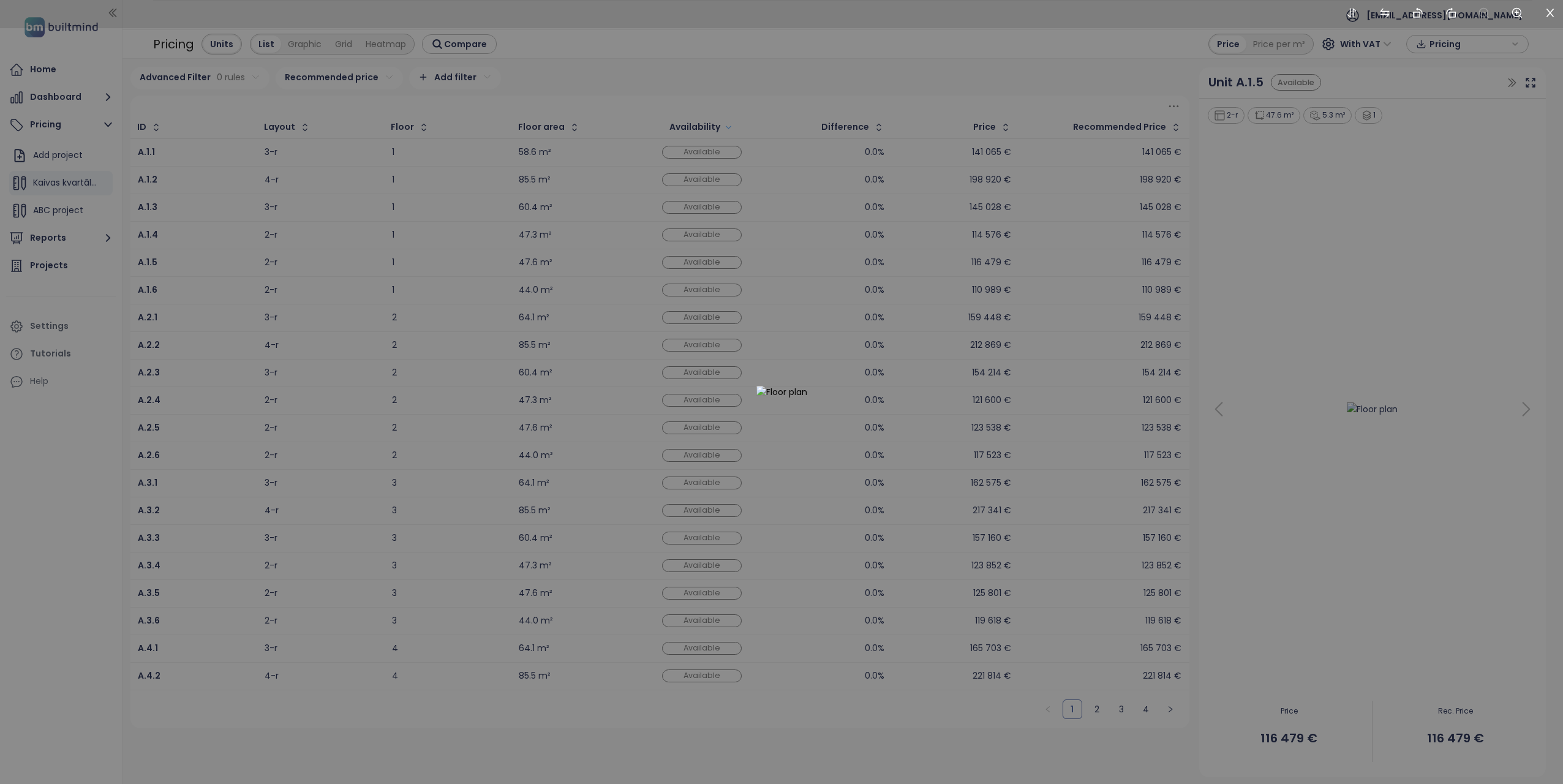
click at [1366, 406] on div at bounding box center [781, 392] width 1563 height 784
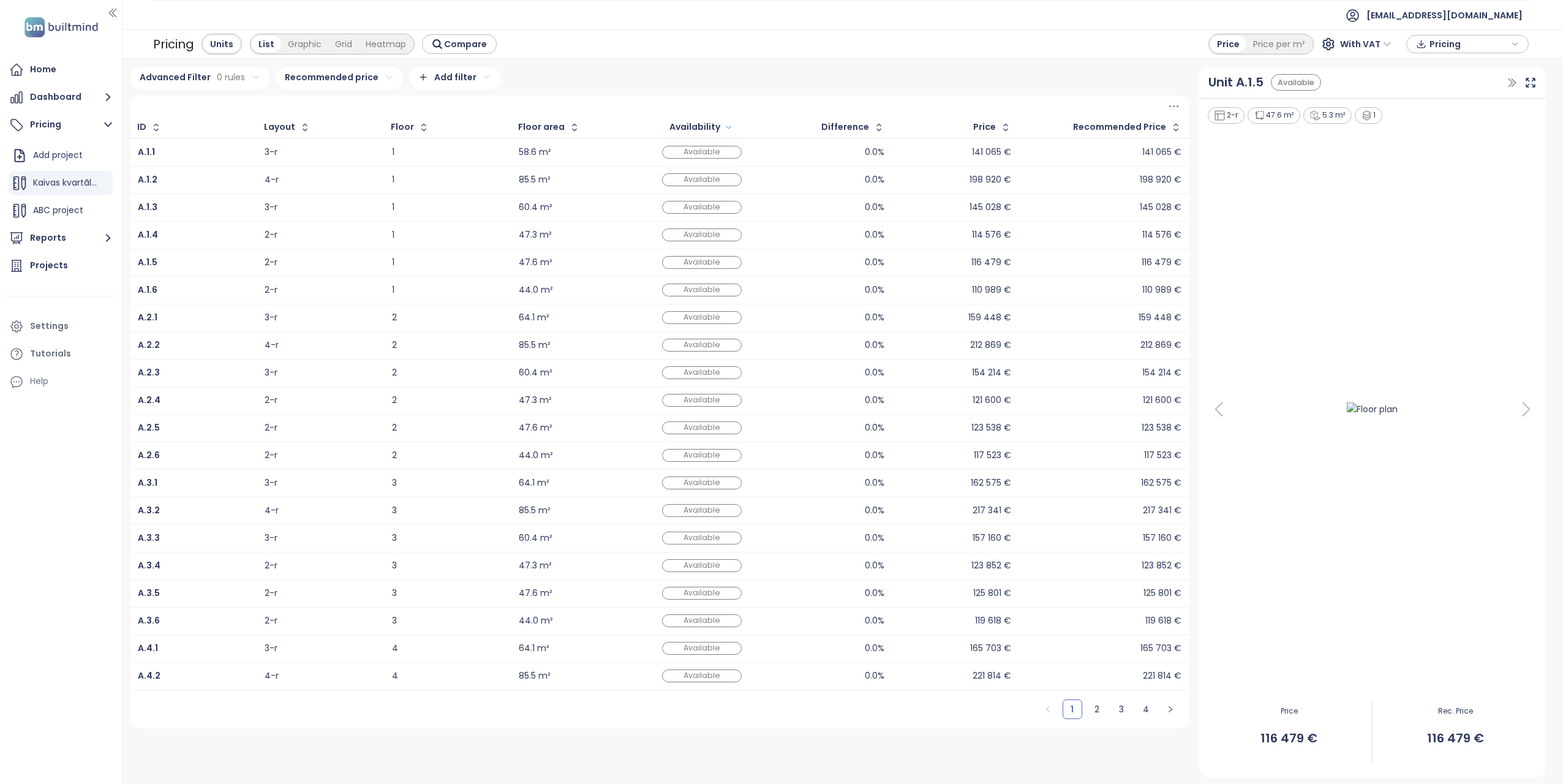
click at [1364, 303] on div at bounding box center [1373, 409] width 332 height 568
click at [1296, 80] on div "Available" at bounding box center [1296, 82] width 50 height 17
click at [1146, 707] on link "4" at bounding box center [1146, 709] width 19 height 19
click at [1122, 486] on link "3" at bounding box center [1122, 489] width 19 height 19
click at [1099, 710] on link "2" at bounding box center [1097, 709] width 19 height 19
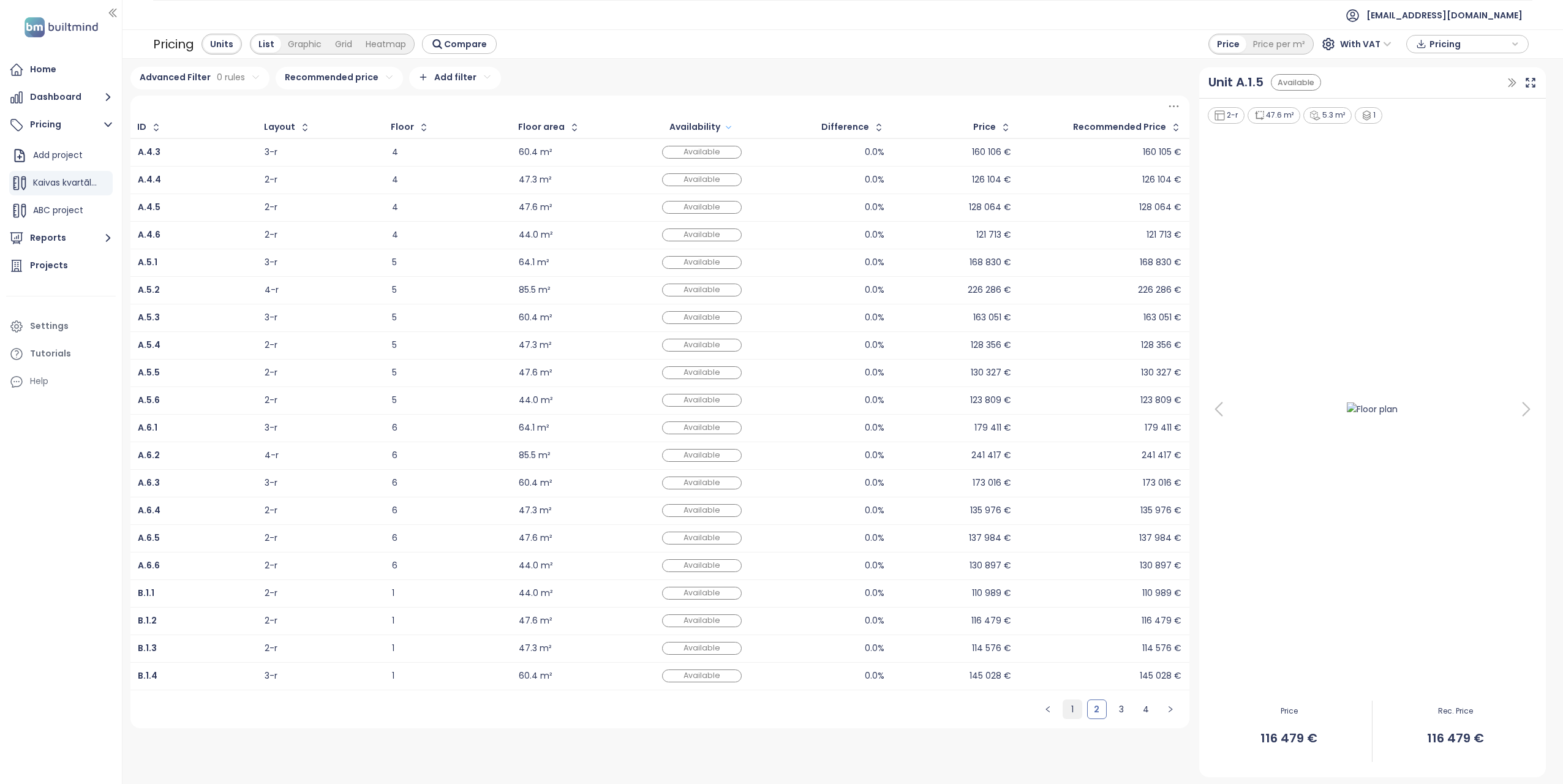
click at [1071, 709] on link "1" at bounding box center [1073, 709] width 19 height 19
click at [78, 94] on button "Dashboard" at bounding box center [61, 97] width 110 height 24
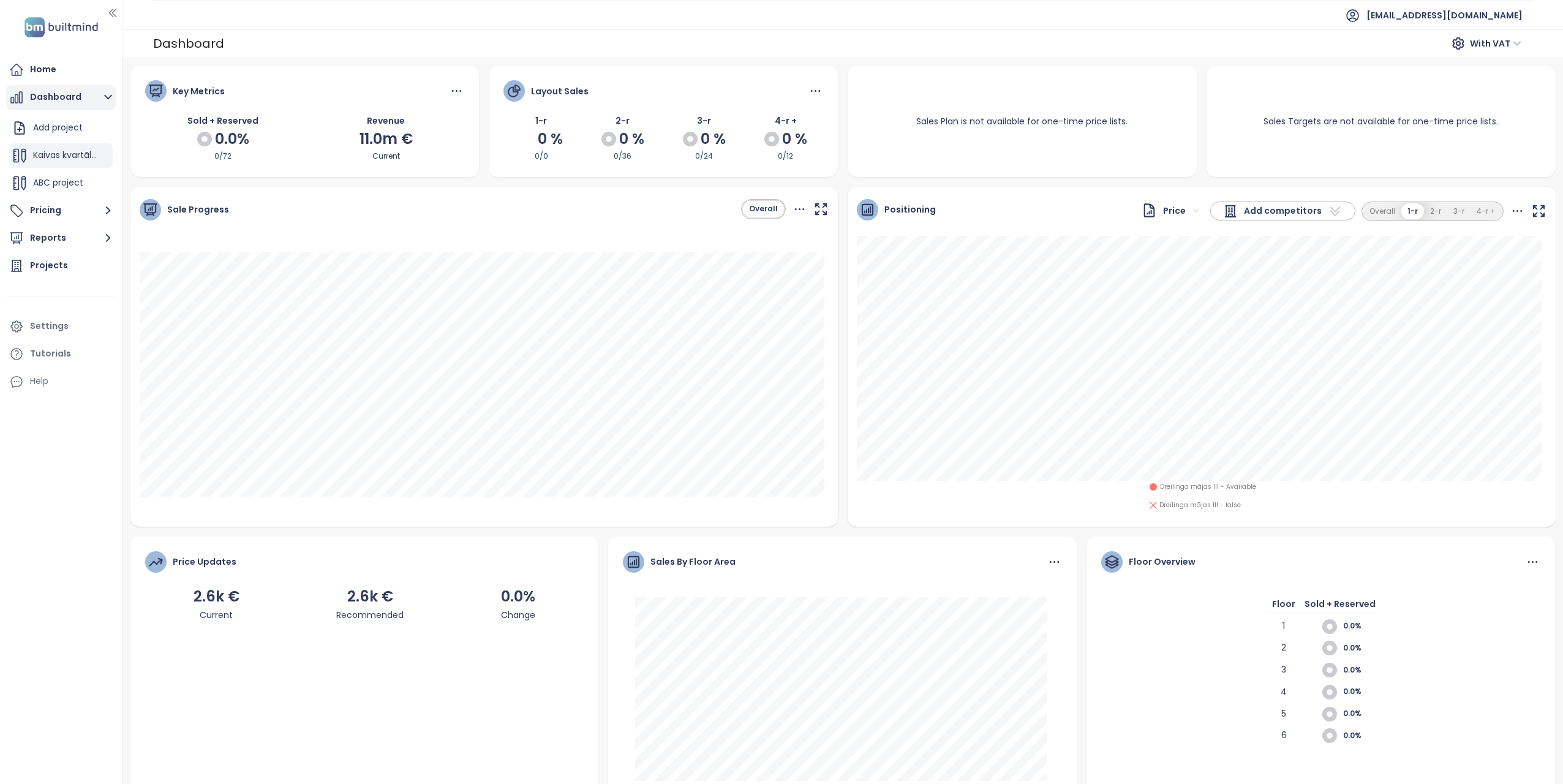
click at [64, 98] on button "Dashboard" at bounding box center [61, 97] width 110 height 24
drag, startPoint x: 36, startPoint y: 70, endPoint x: 43, endPoint y: 102, distance: 32.8
click at [36, 72] on div "Home" at bounding box center [43, 69] width 27 height 15
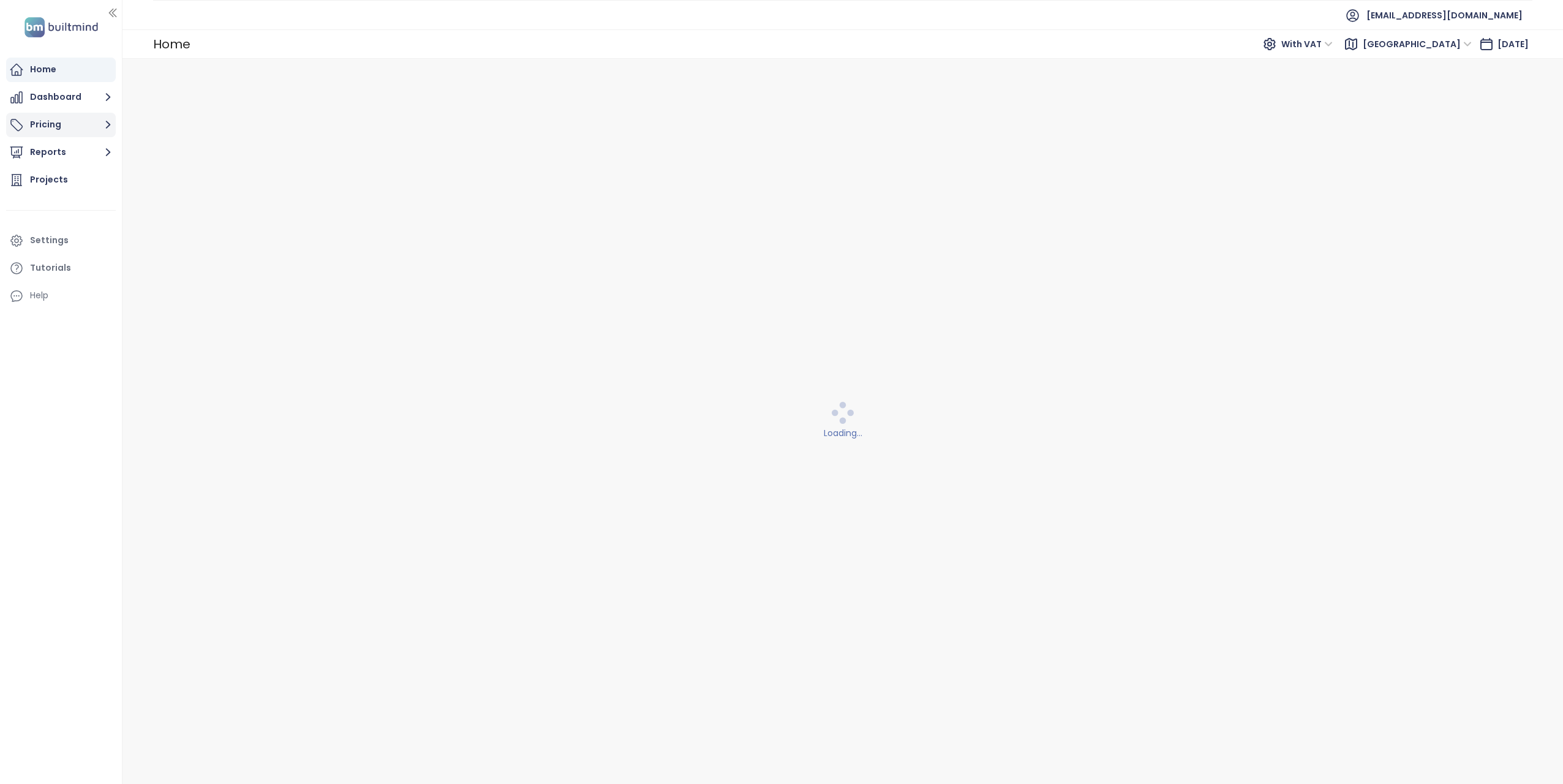
click at [47, 121] on button "Pricing" at bounding box center [61, 125] width 110 height 24
